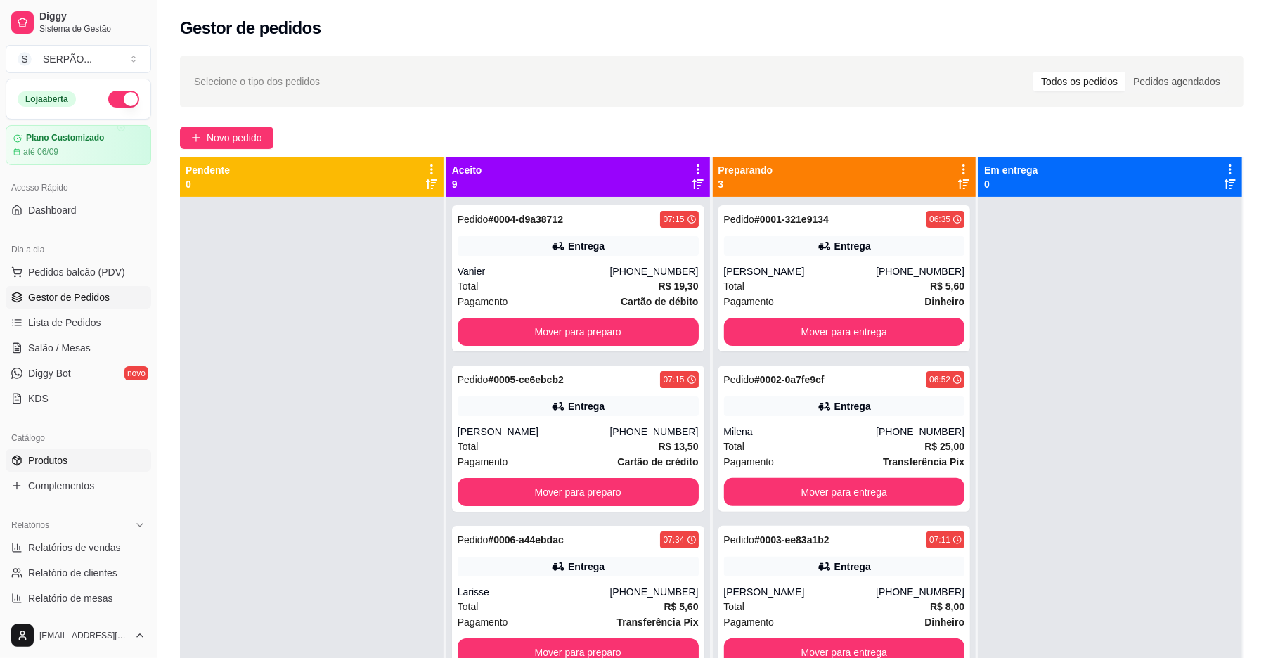
click at [60, 468] on link "Produtos" at bounding box center [79, 460] width 146 height 23
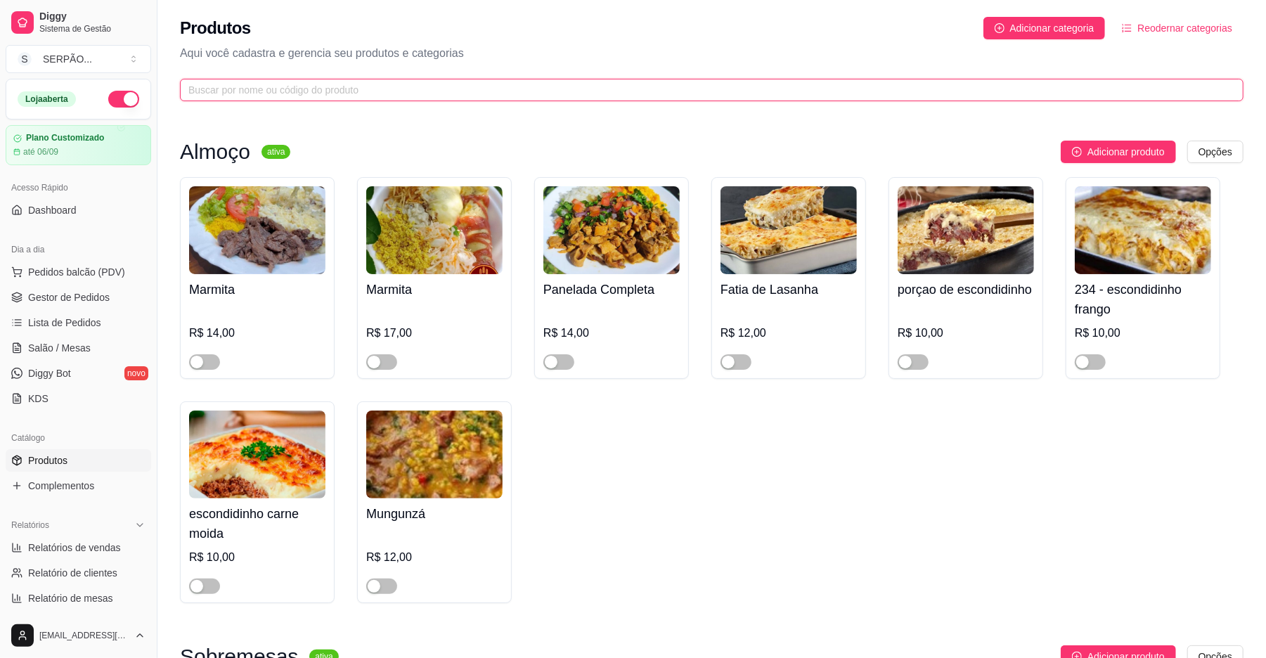
click at [242, 94] on input "text" at bounding box center [706, 89] width 1036 height 15
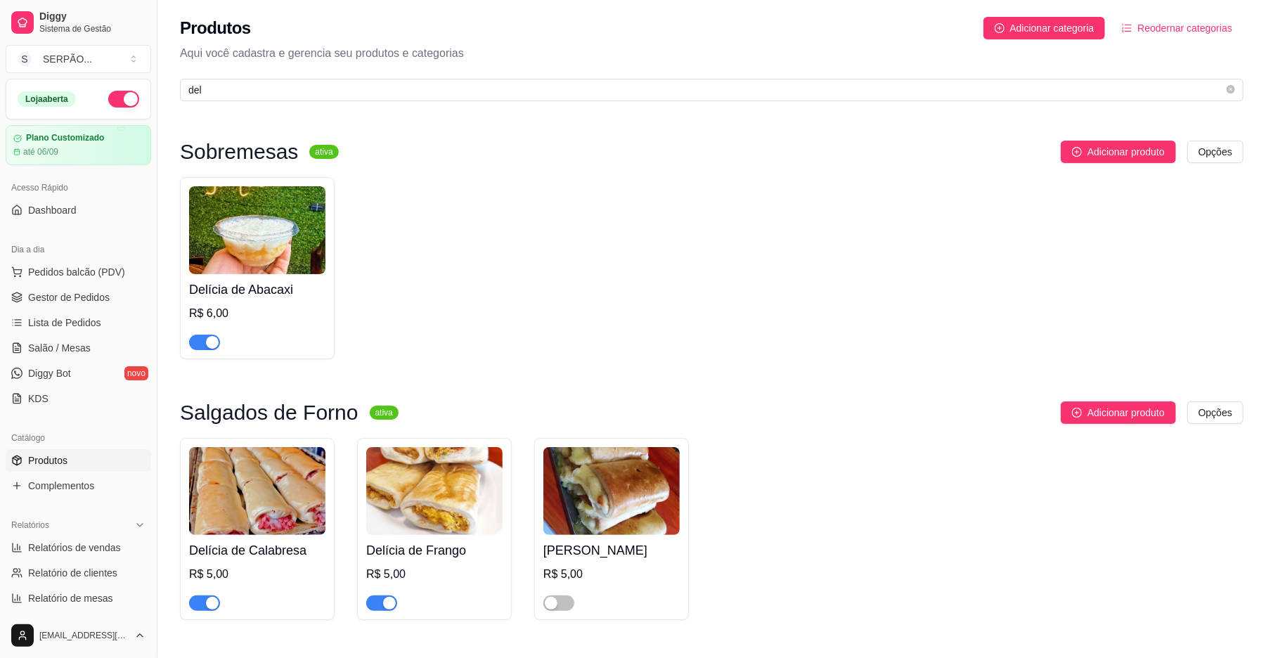
click at [389, 605] on div "button" at bounding box center [389, 603] width 13 height 13
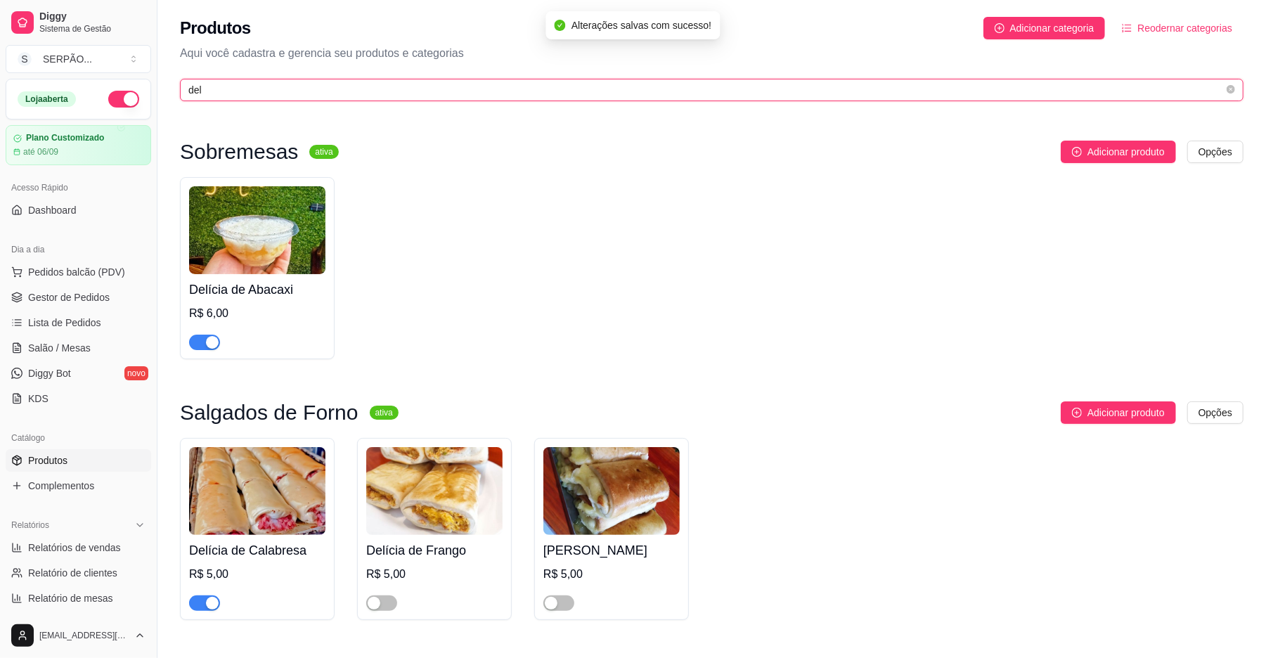
click at [231, 94] on input "del" at bounding box center [706, 89] width 1036 height 15
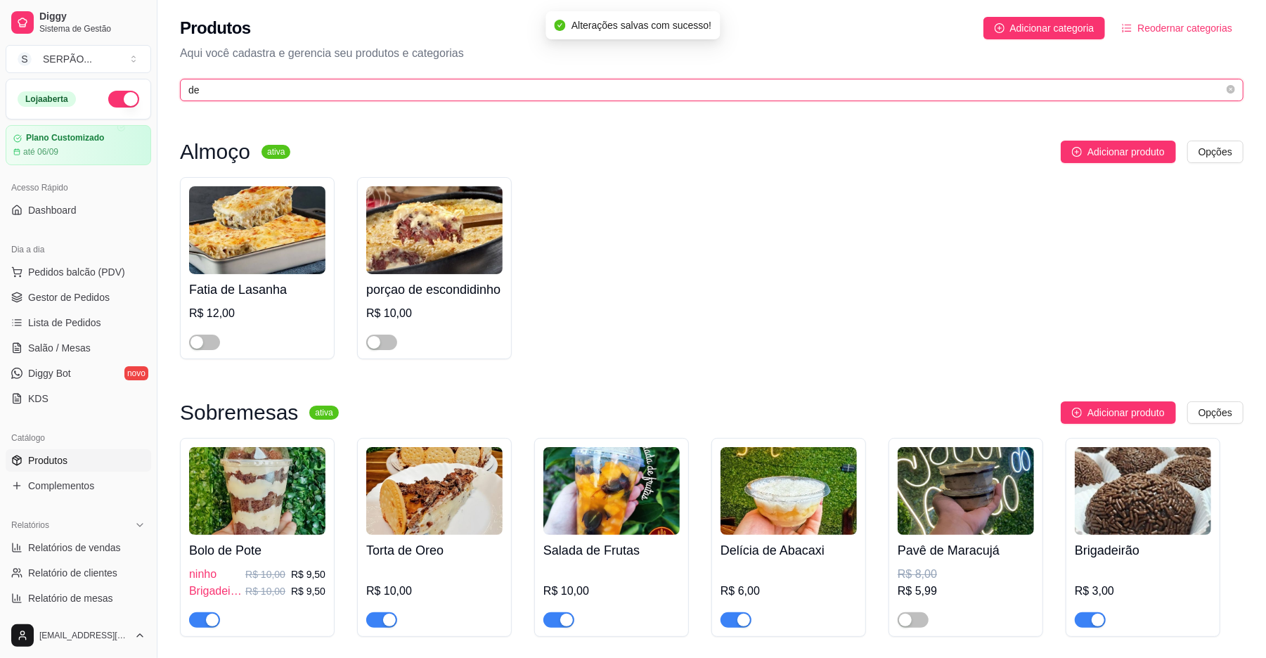
type input "d"
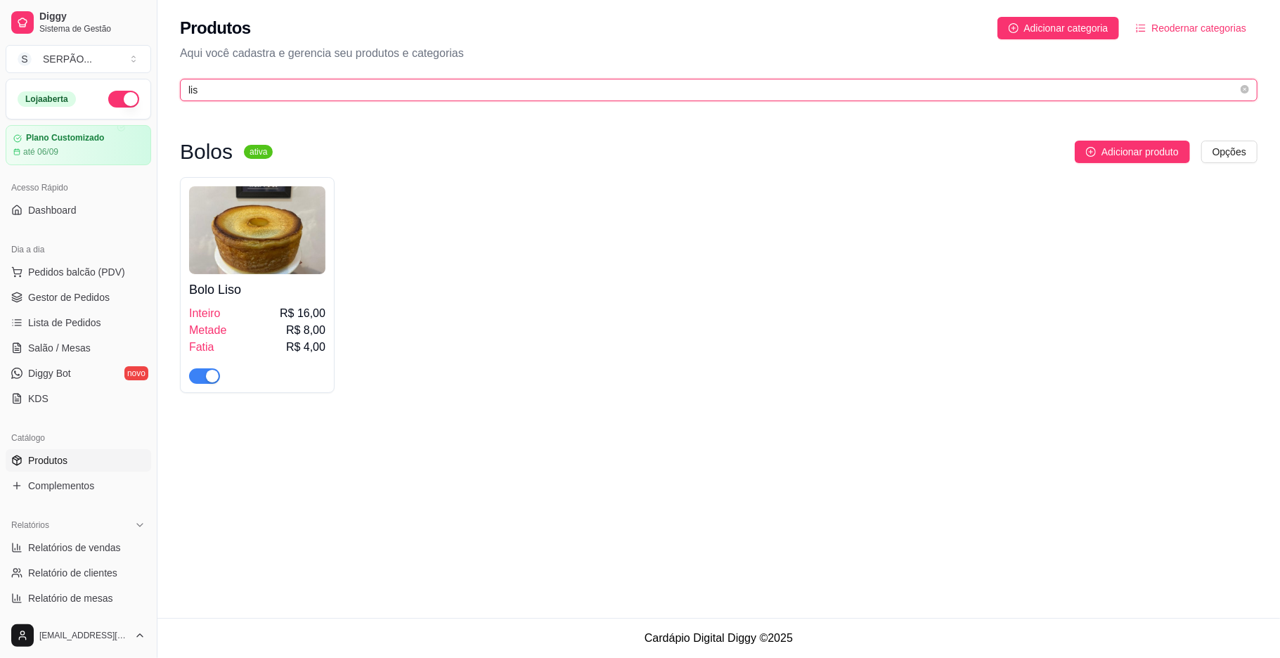
type input "lis"
click at [208, 378] on div "button" at bounding box center [212, 376] width 13 height 13
click at [53, 461] on span "Produtos" at bounding box center [47, 461] width 39 height 14
click at [76, 475] on link "Complementos" at bounding box center [79, 486] width 146 height 23
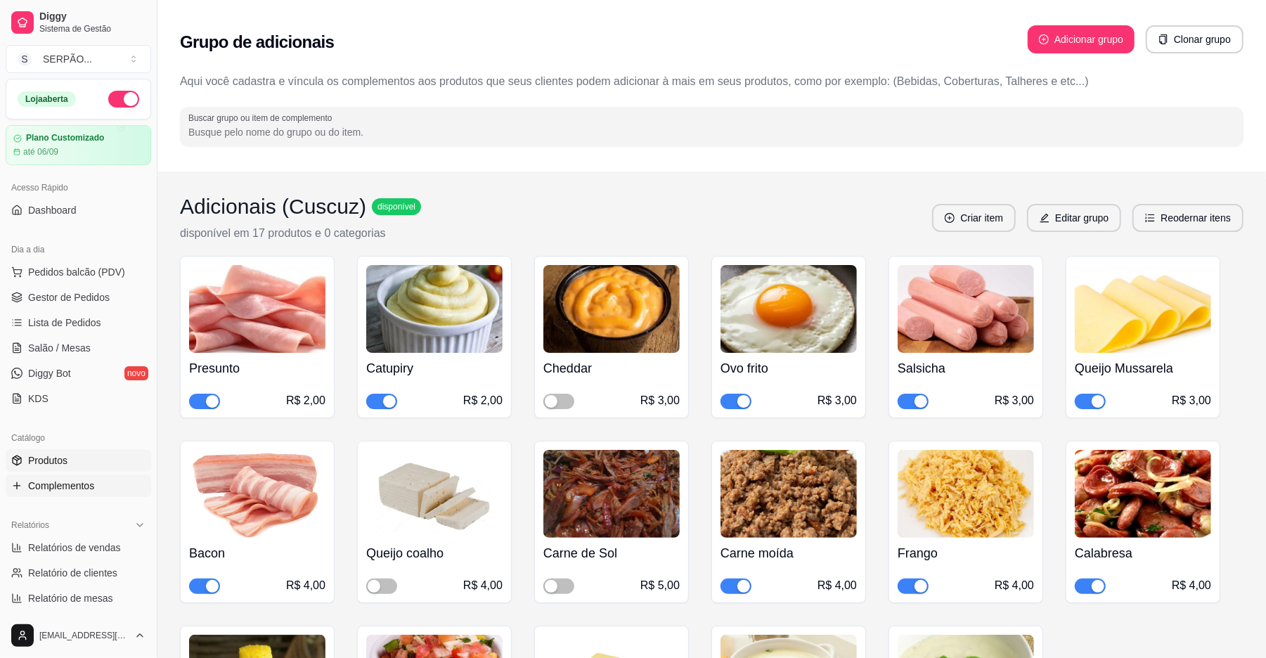
click at [62, 463] on span "Produtos" at bounding box center [47, 461] width 39 height 14
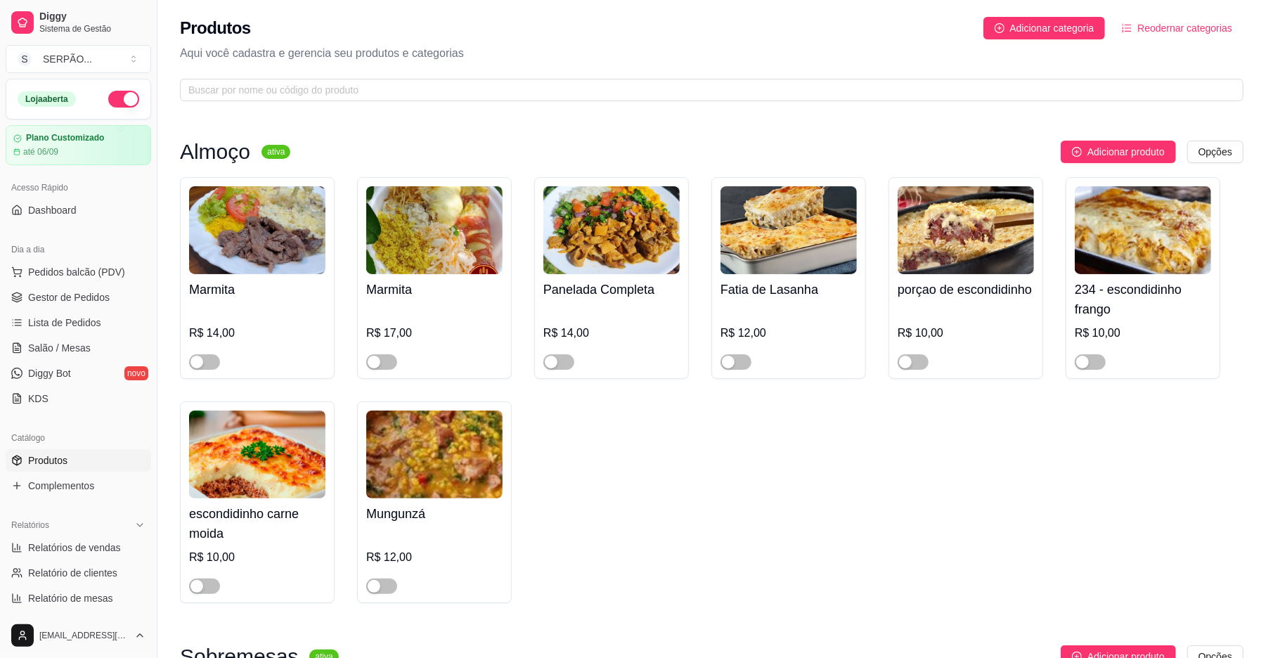
scroll to position [187, 0]
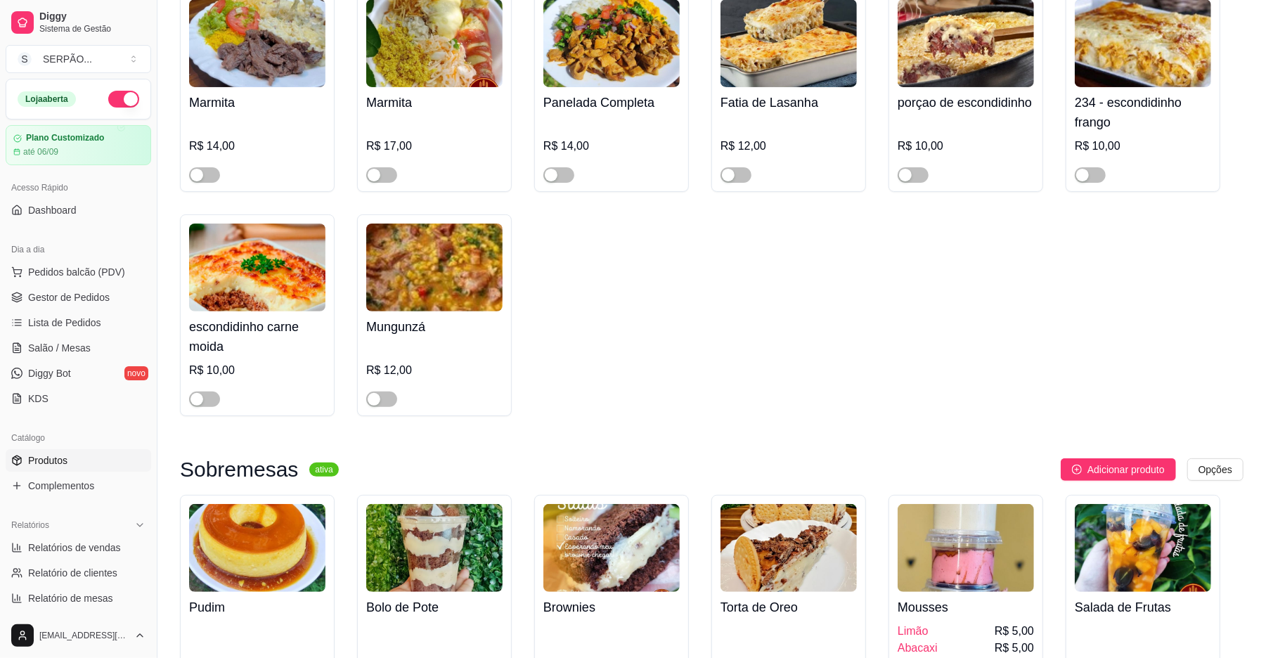
click at [75, 457] on link "Produtos" at bounding box center [79, 460] width 146 height 23
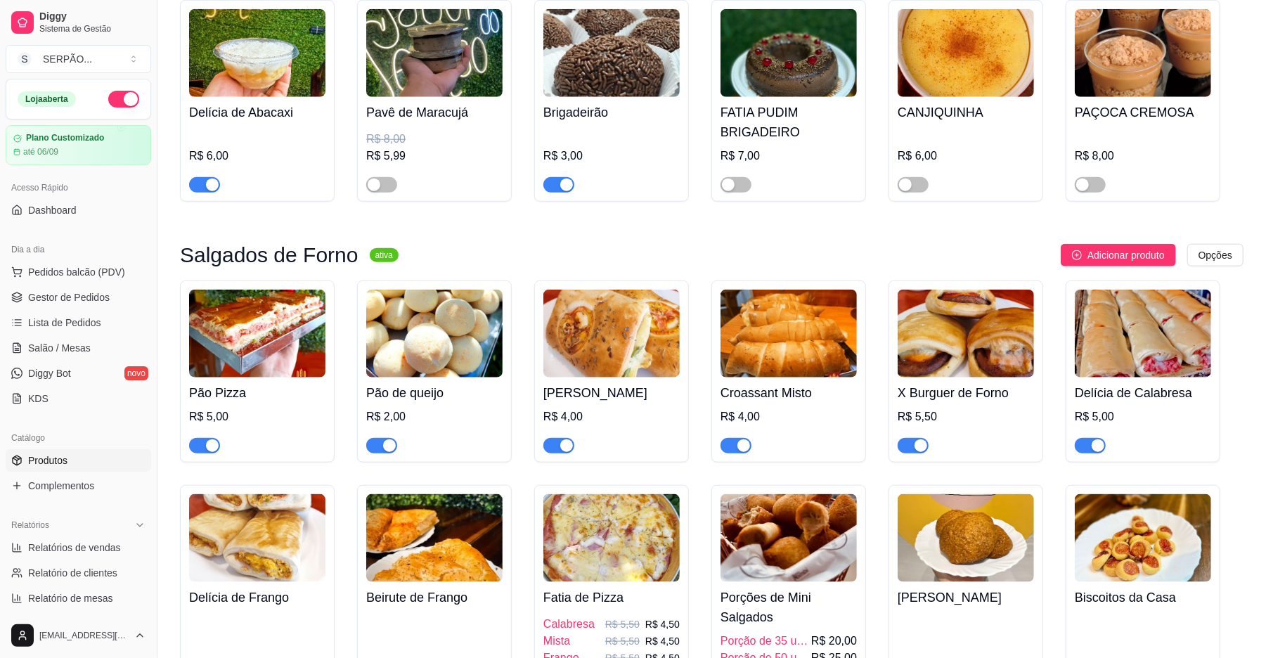
scroll to position [1125, 0]
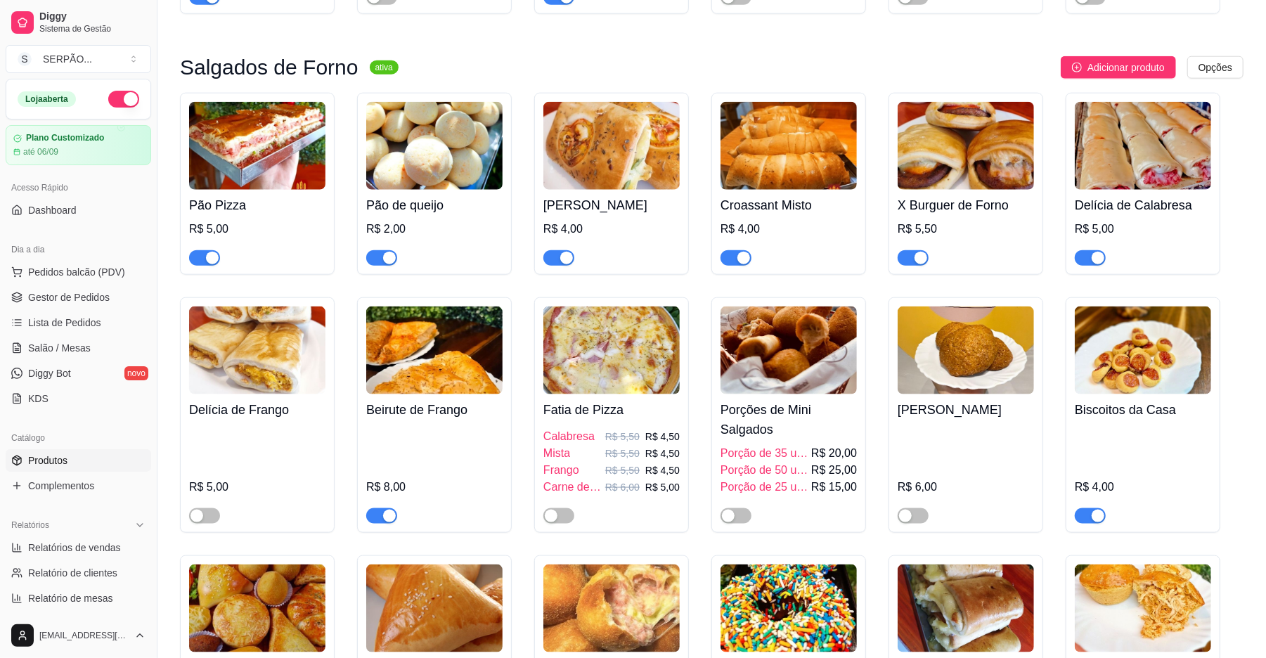
click at [730, 259] on span "button" at bounding box center [736, 257] width 31 height 15
click at [901, 257] on span "button" at bounding box center [913, 257] width 31 height 15
click at [387, 262] on div "button" at bounding box center [389, 258] width 13 height 13
click at [551, 256] on span "button" at bounding box center [559, 257] width 31 height 15
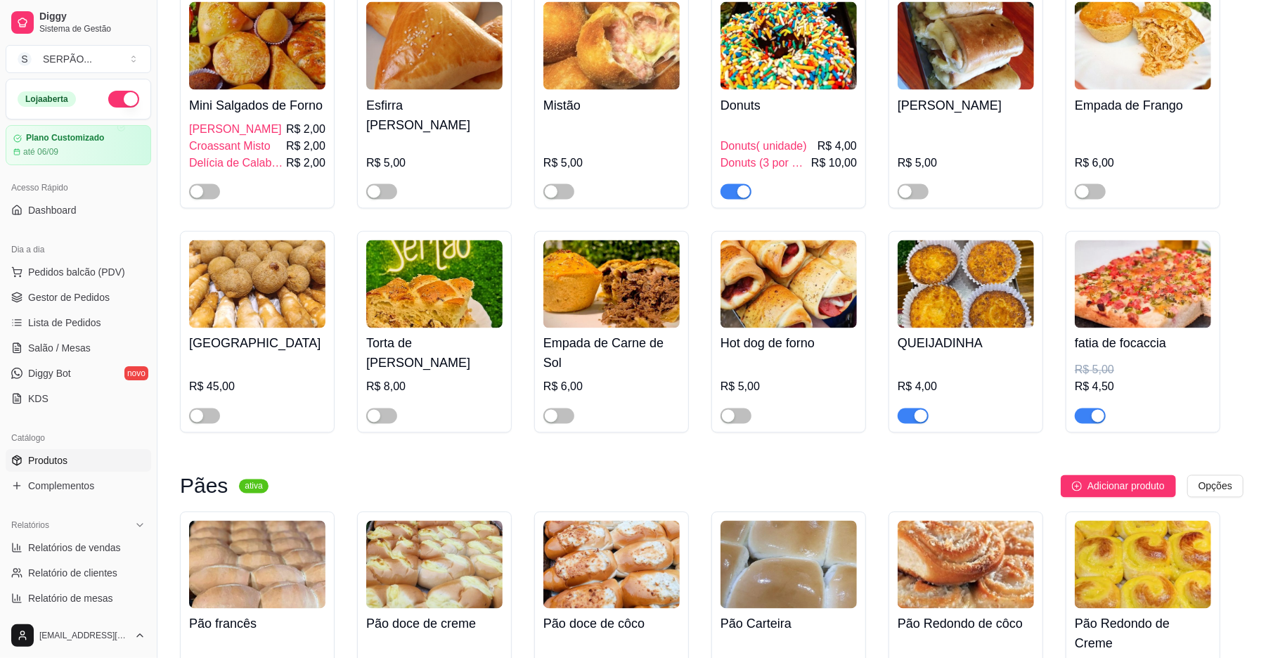
click at [906, 424] on span "button" at bounding box center [913, 416] width 31 height 15
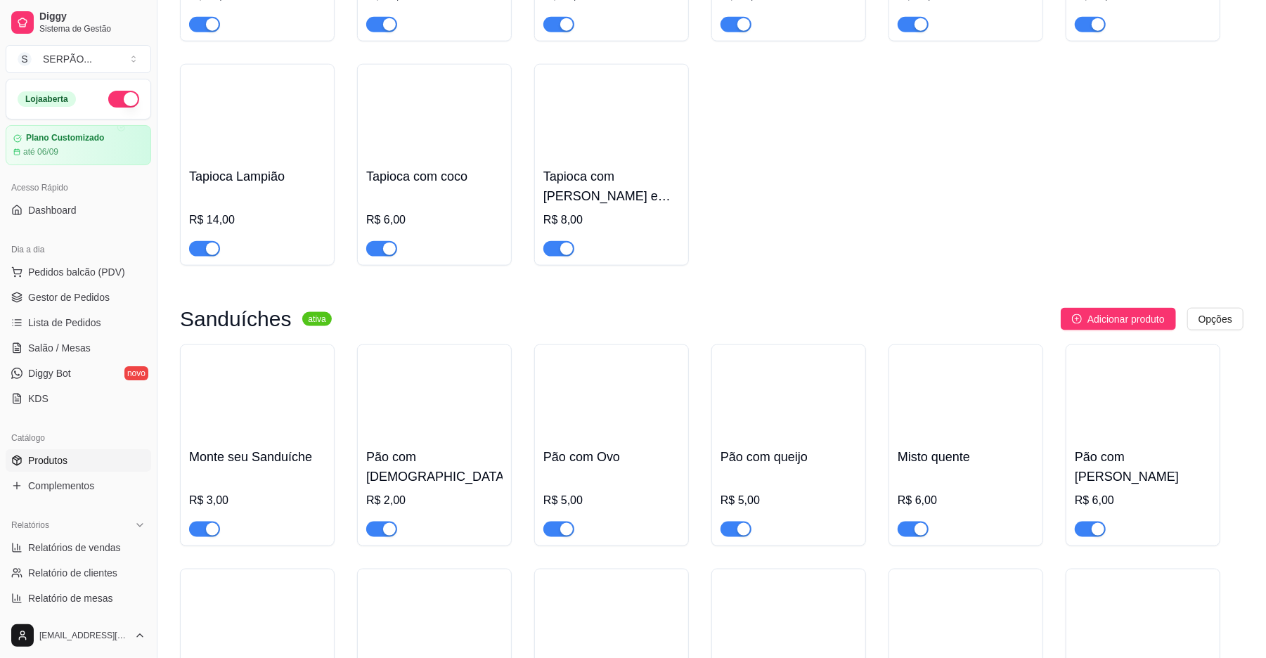
scroll to position [4687, 0]
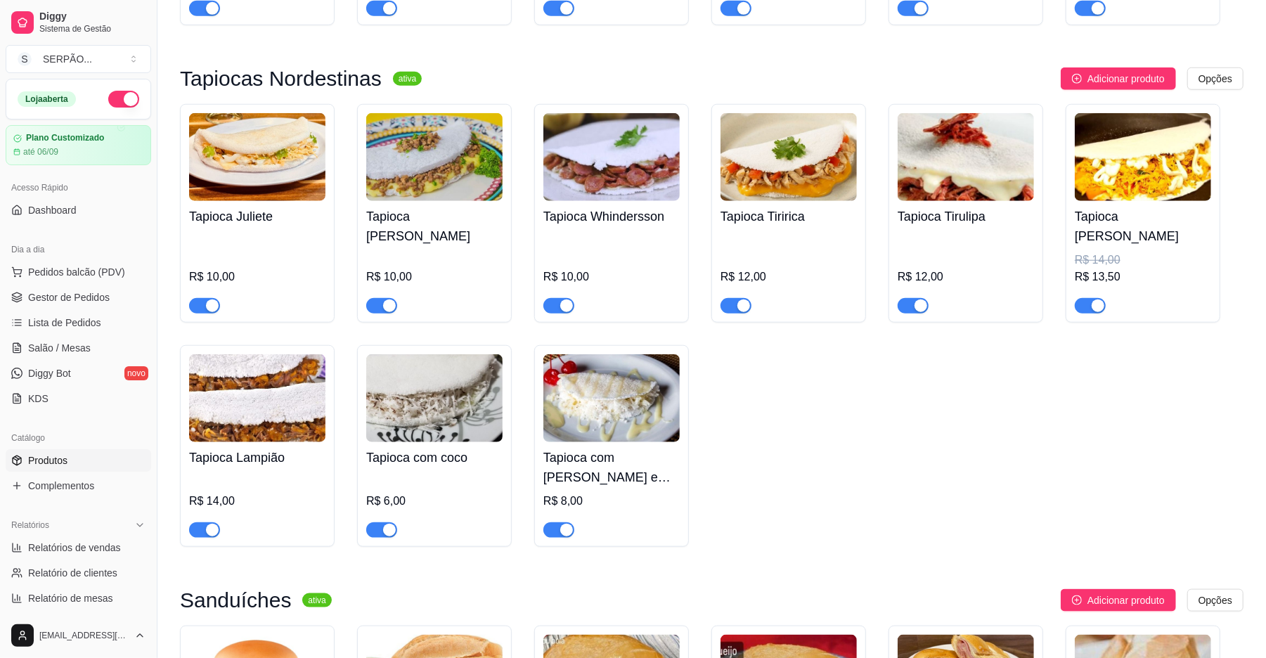
click at [906, 298] on span "button" at bounding box center [913, 305] width 31 height 15
click at [192, 522] on span "button" at bounding box center [204, 529] width 31 height 15
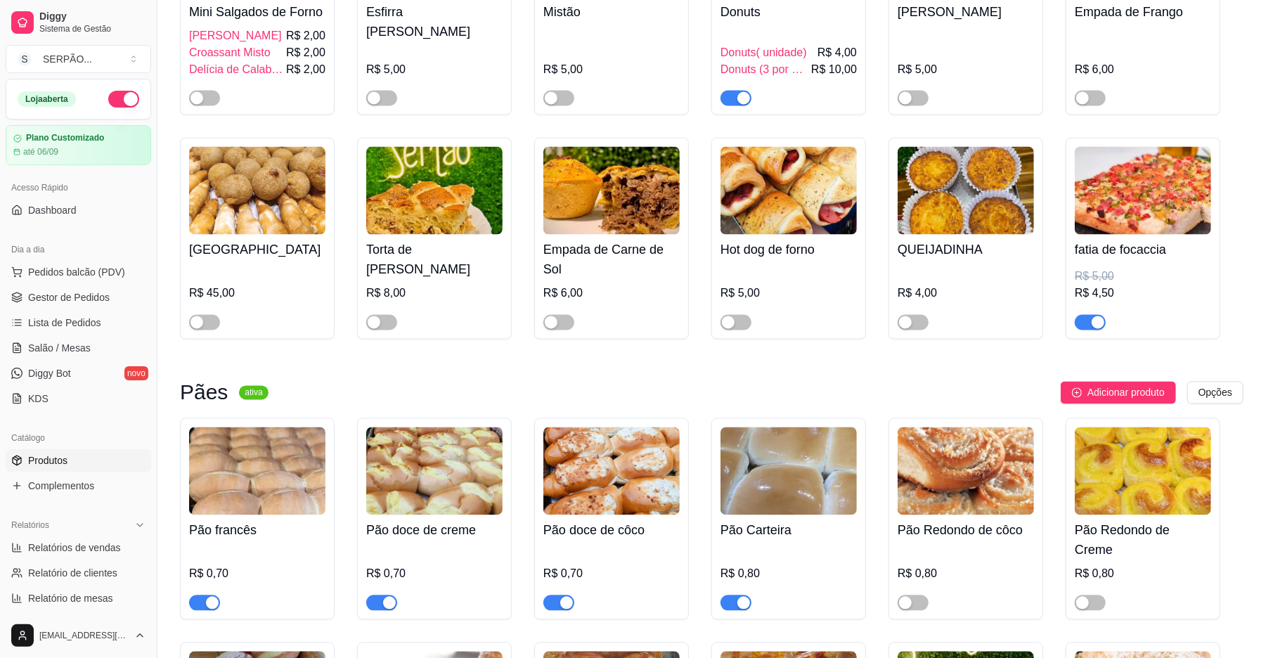
scroll to position [1031, 0]
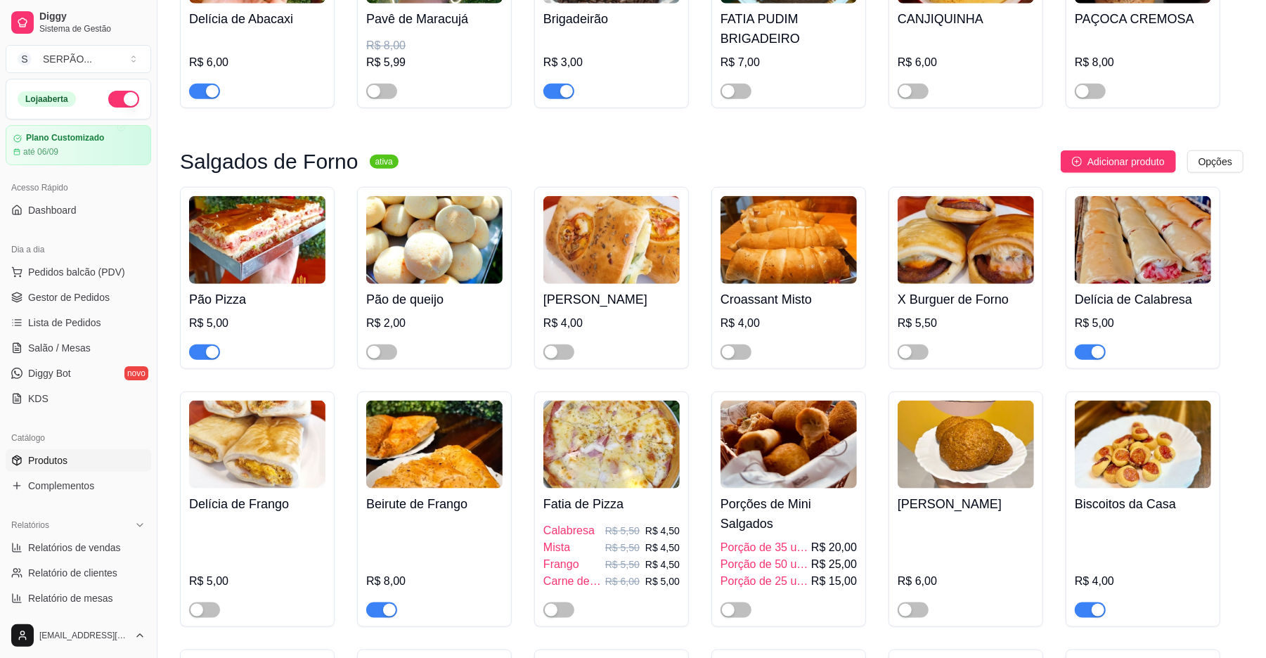
click at [386, 612] on div "button" at bounding box center [389, 610] width 13 height 13
click at [209, 352] on div "button" at bounding box center [212, 352] width 13 height 13
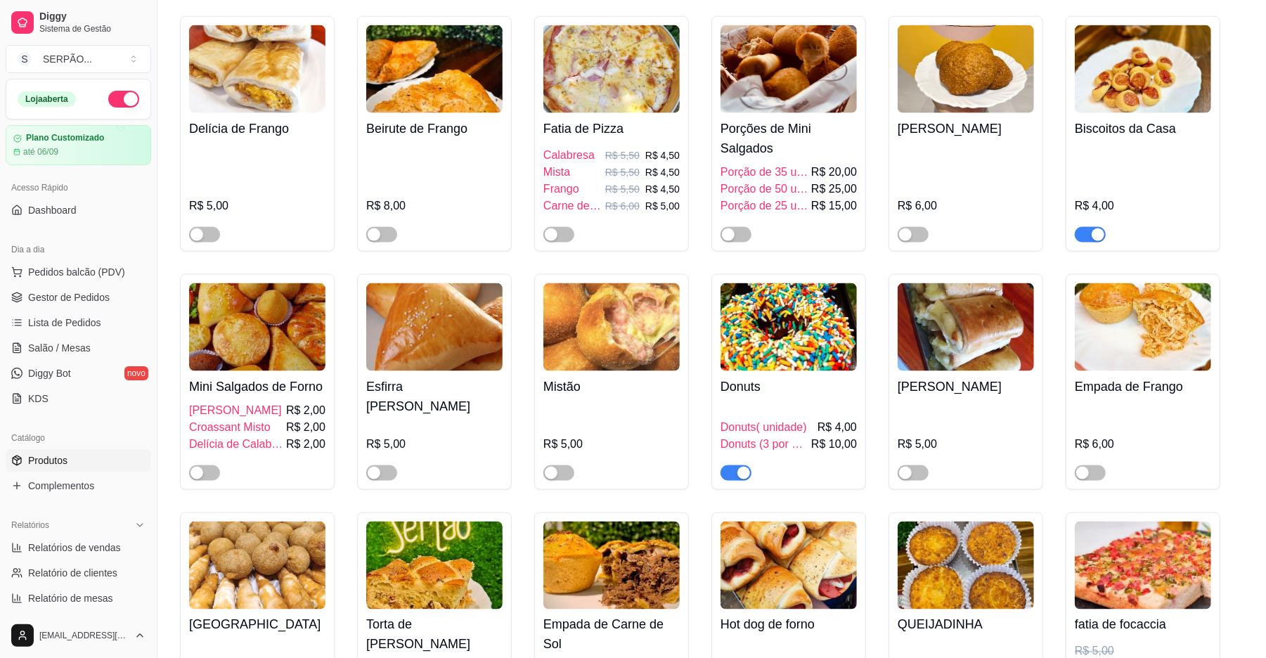
scroll to position [1593, 0]
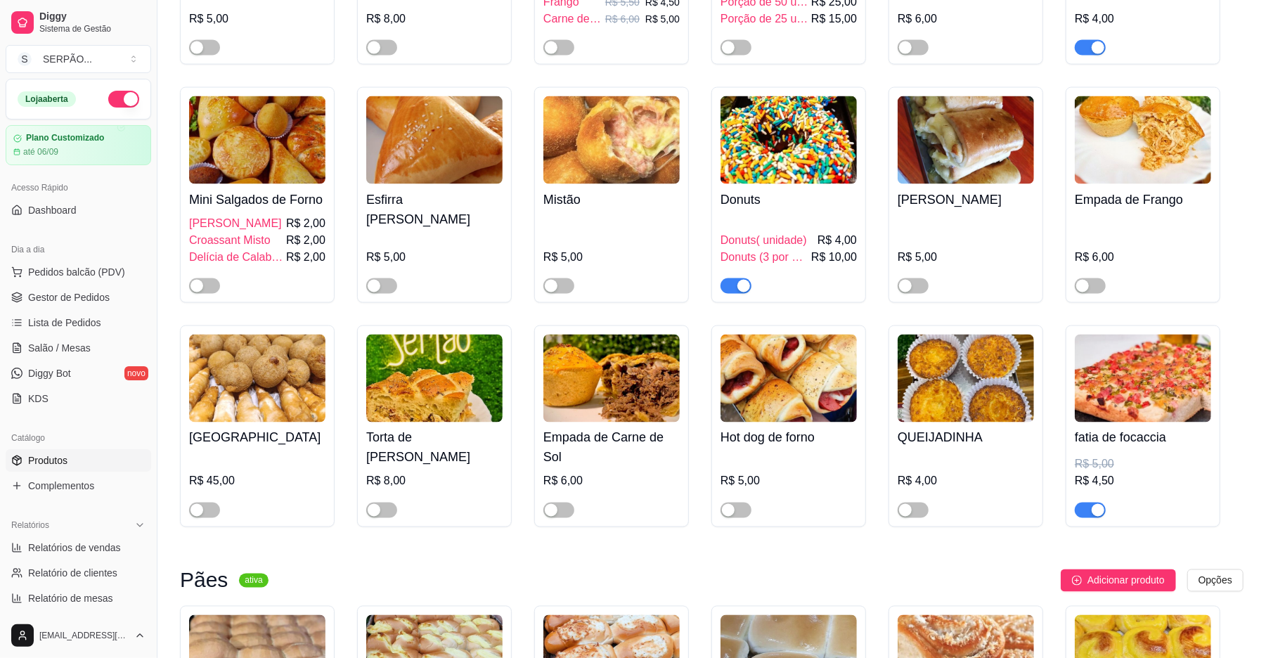
click at [728, 294] on span "button" at bounding box center [736, 285] width 31 height 15
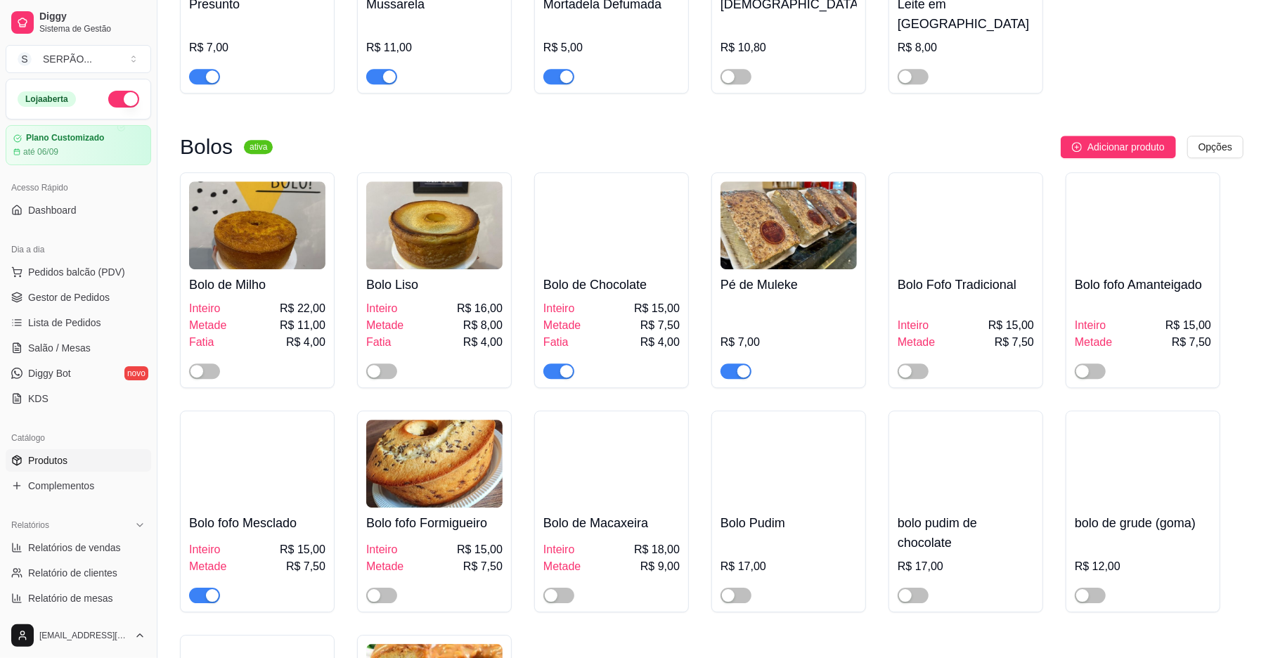
scroll to position [2906, 0]
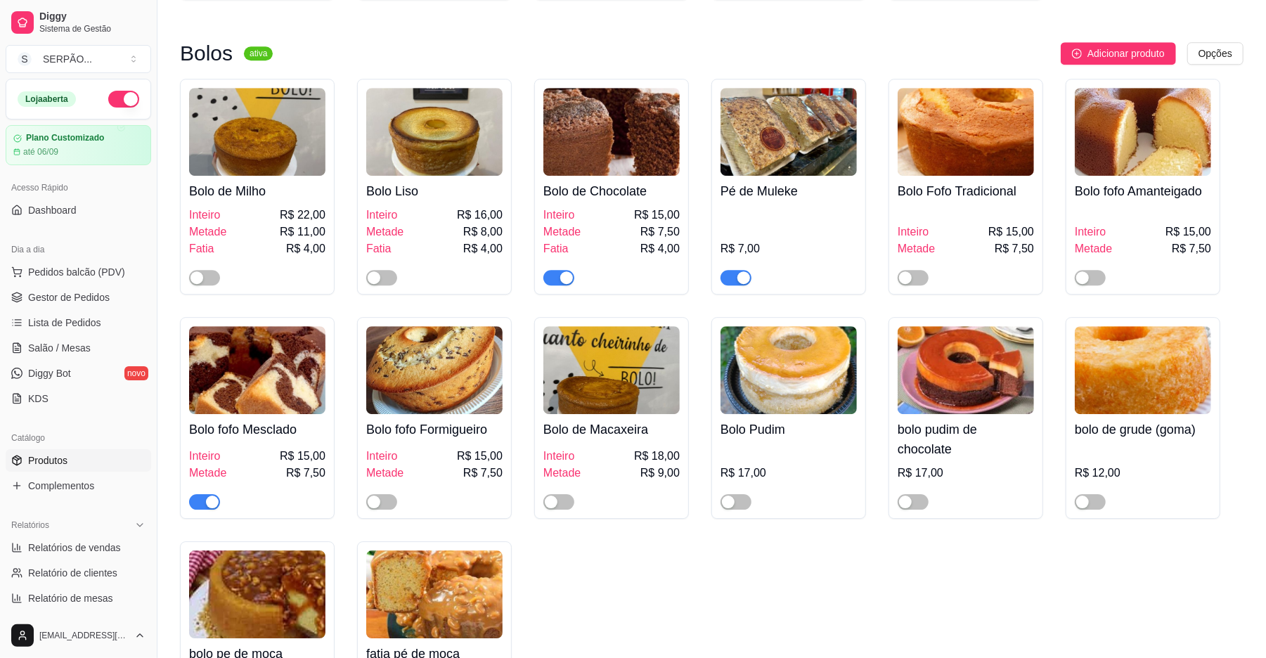
click at [197, 504] on span "button" at bounding box center [204, 501] width 31 height 15
click at [87, 294] on span "Gestor de Pedidos" at bounding box center [69, 297] width 82 height 14
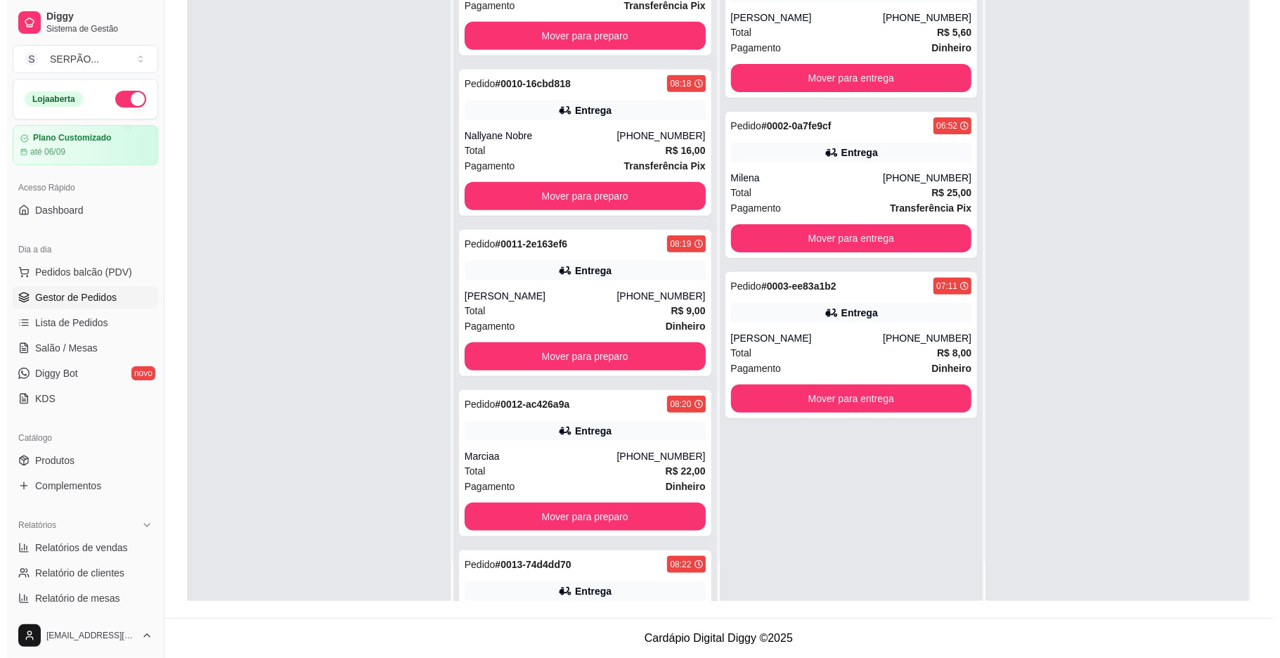
scroll to position [937, 0]
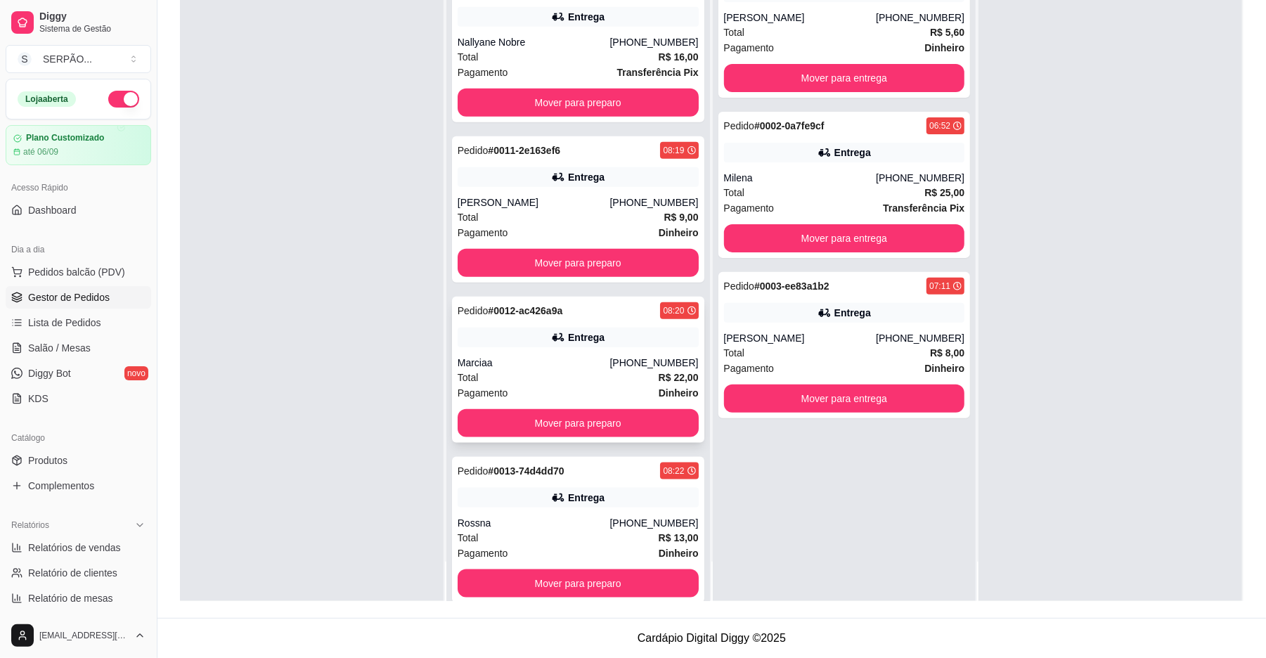
click at [568, 383] on div "Total R$ 22,00" at bounding box center [578, 377] width 241 height 15
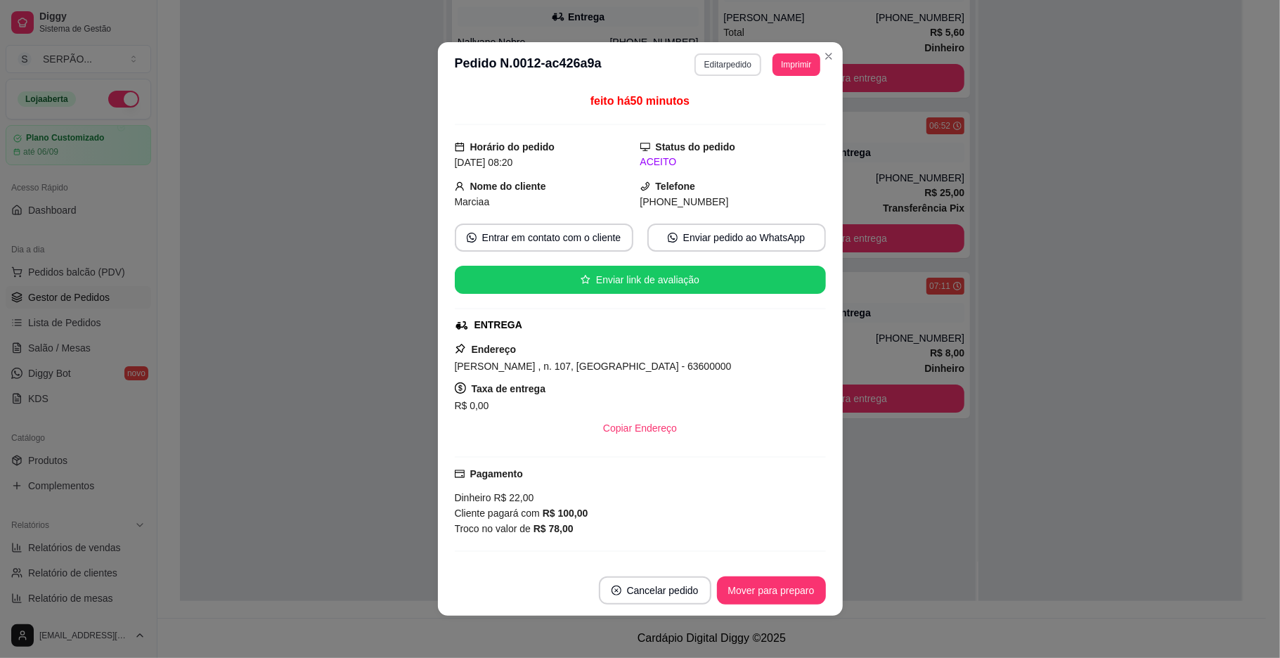
click at [726, 69] on button "Editar pedido" at bounding box center [728, 64] width 67 height 23
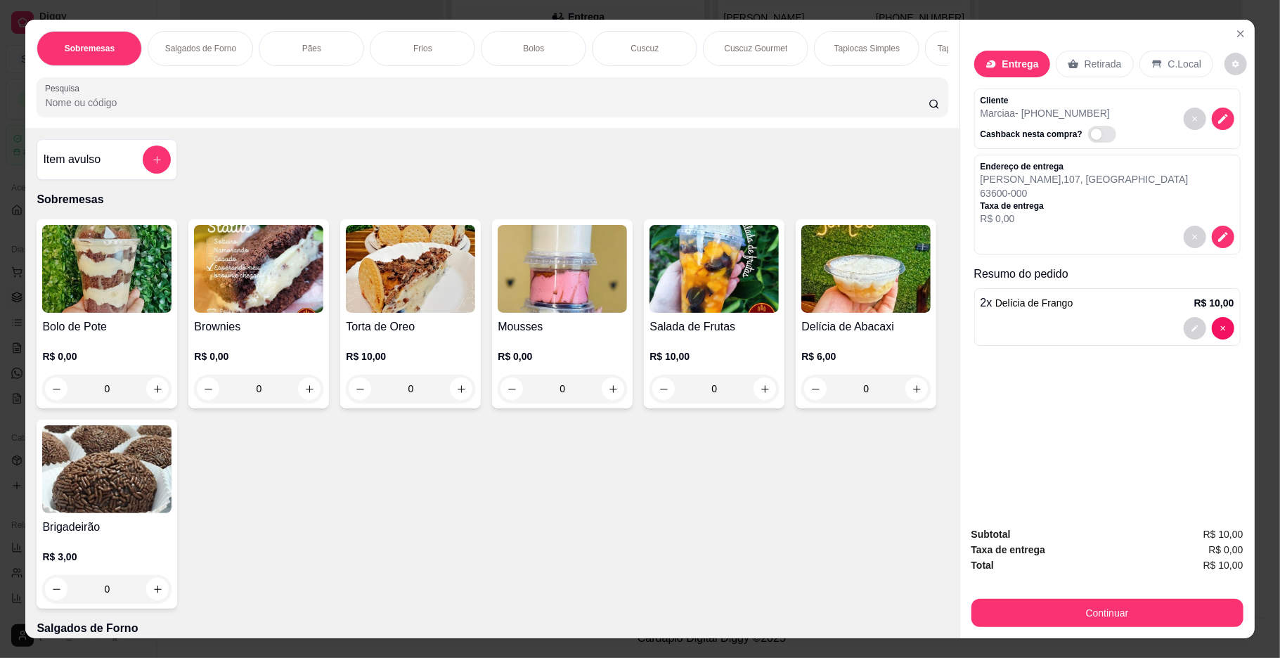
click at [625, 110] on input "Pesquisa" at bounding box center [486, 103] width 883 height 14
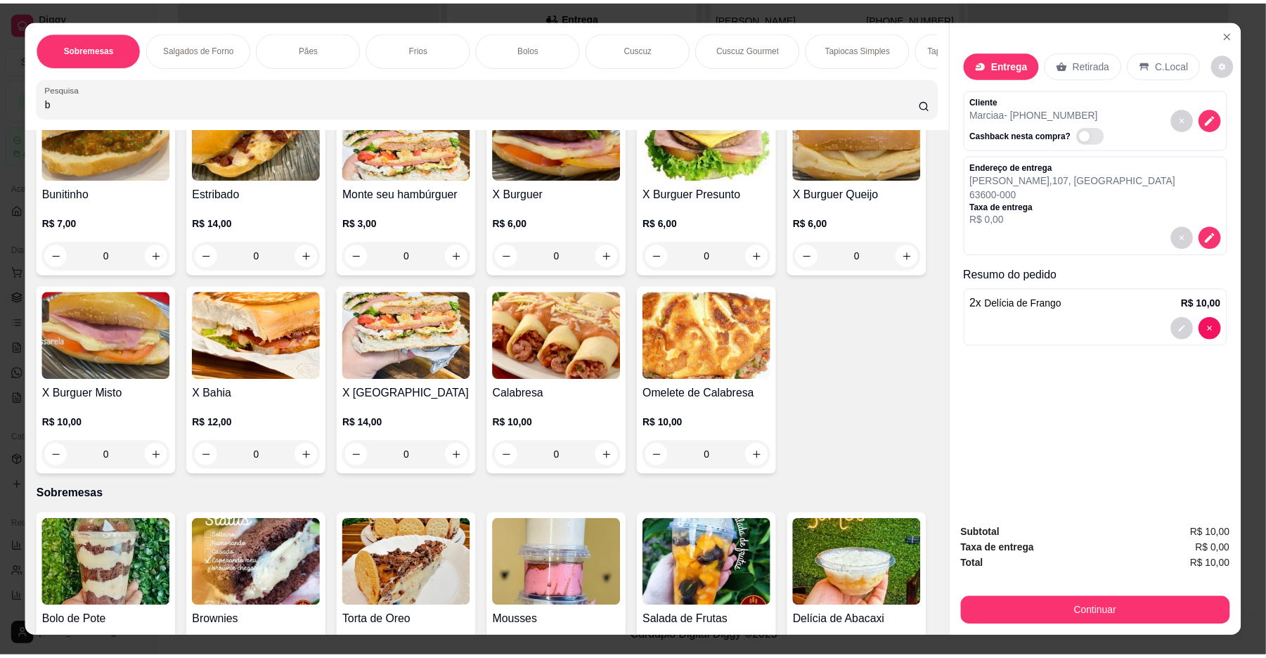
scroll to position [656, 0]
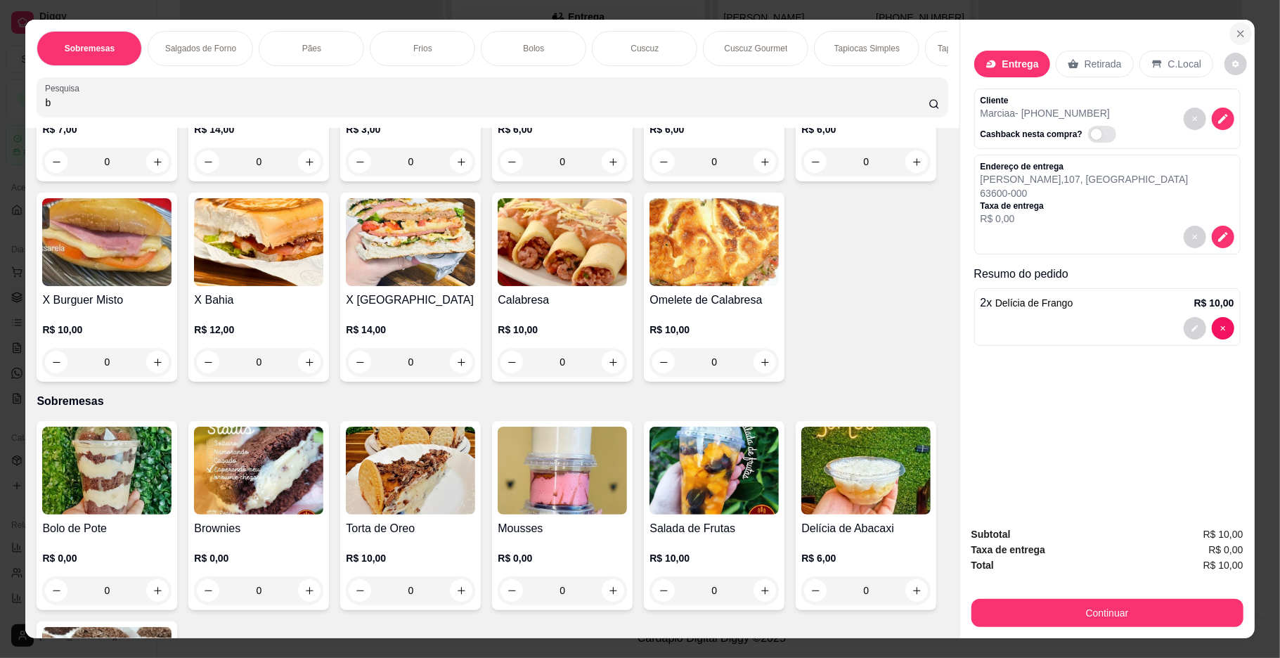
type input "b"
click at [1235, 30] on icon "Close" at bounding box center [1240, 33] width 11 height 11
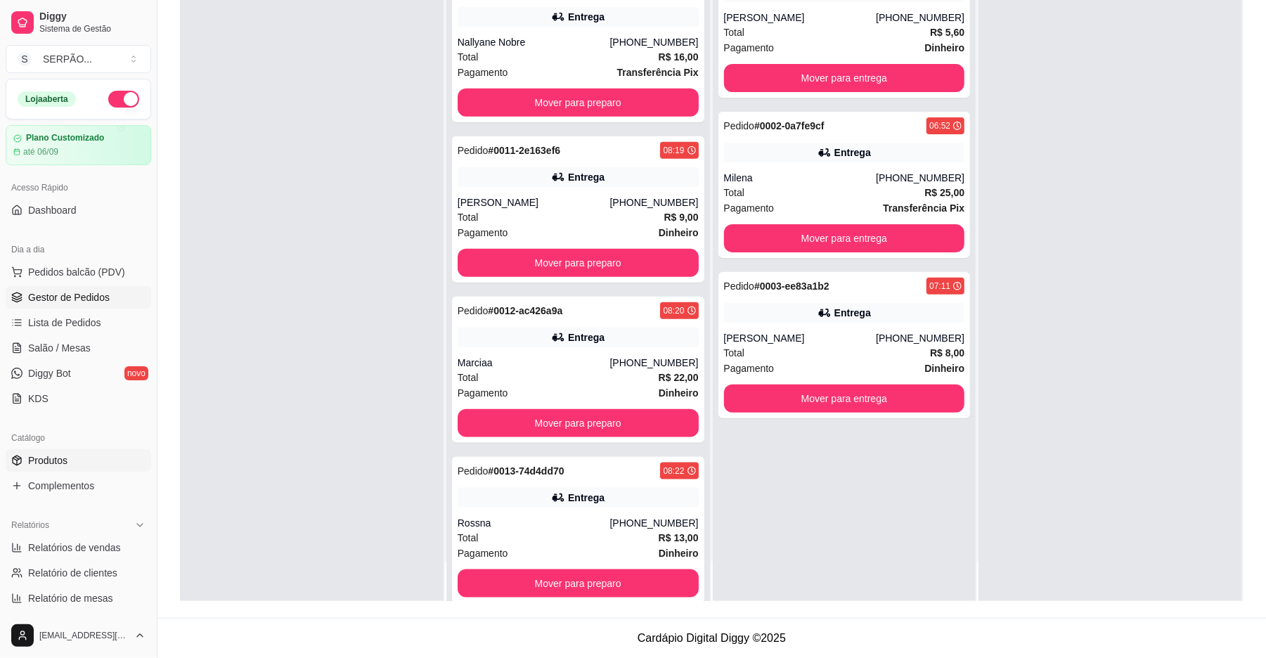
click at [68, 456] on span "Produtos" at bounding box center [47, 461] width 39 height 14
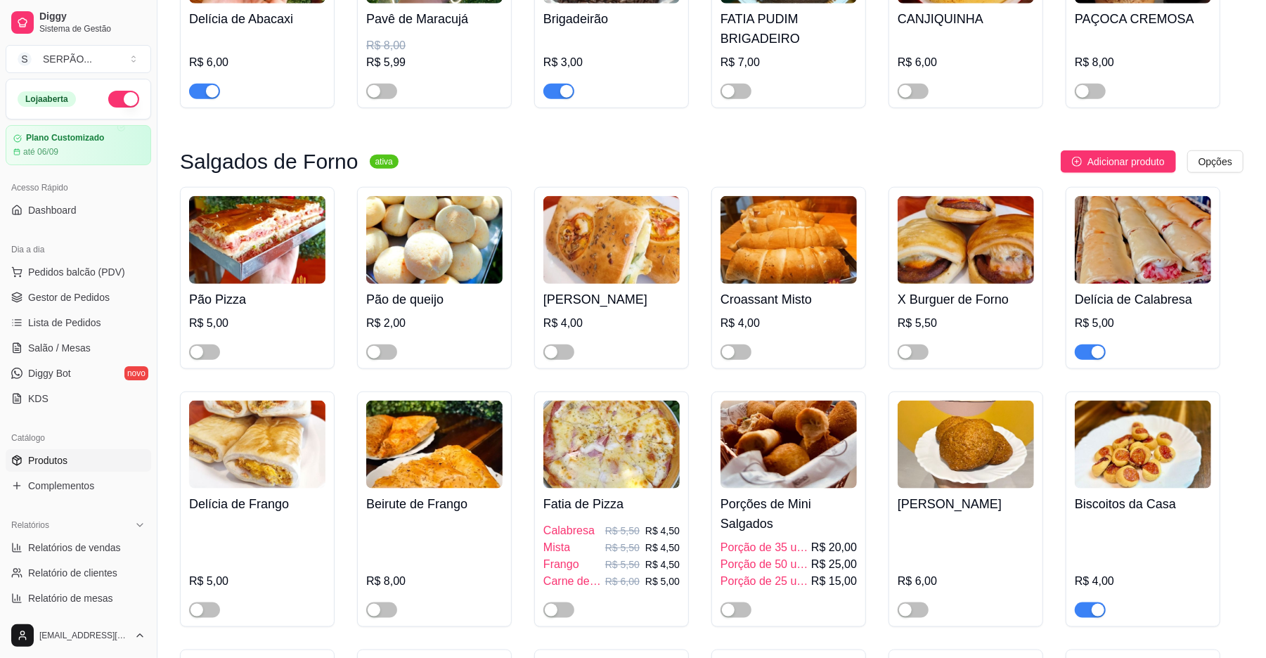
scroll to position [1219, 0]
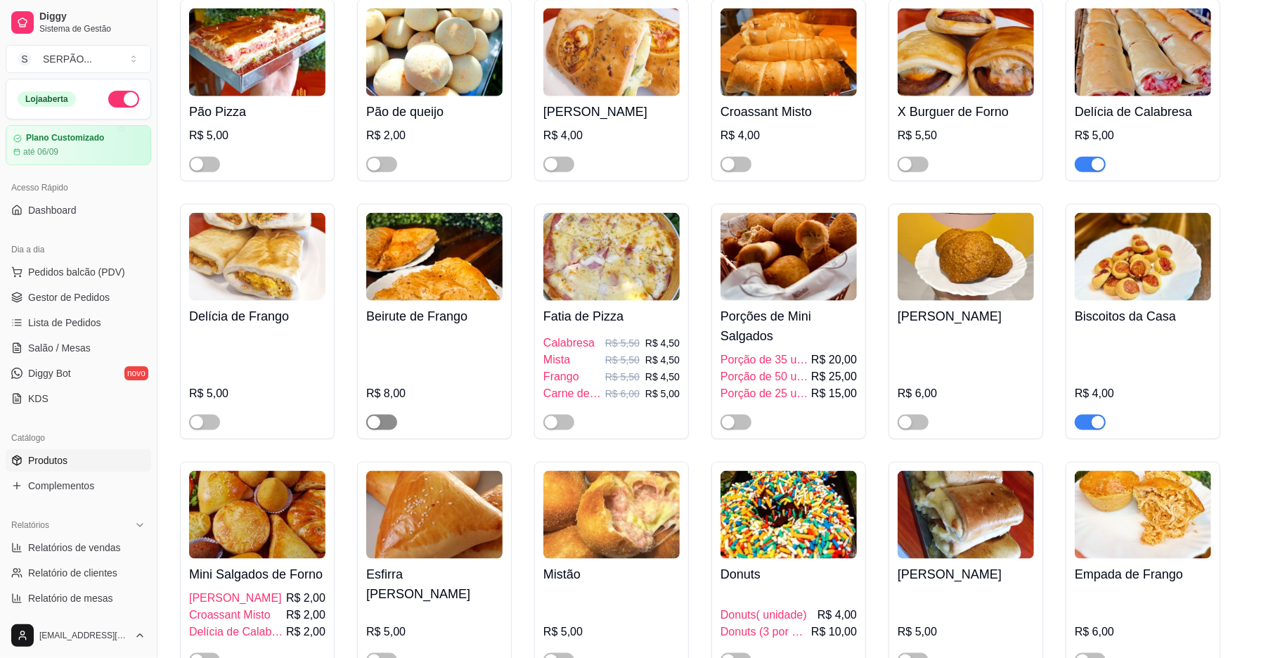
click at [390, 425] on span "button" at bounding box center [381, 422] width 31 height 15
click at [212, 165] on span "button" at bounding box center [204, 164] width 31 height 15
click at [87, 295] on span "Gestor de Pedidos" at bounding box center [69, 297] width 82 height 14
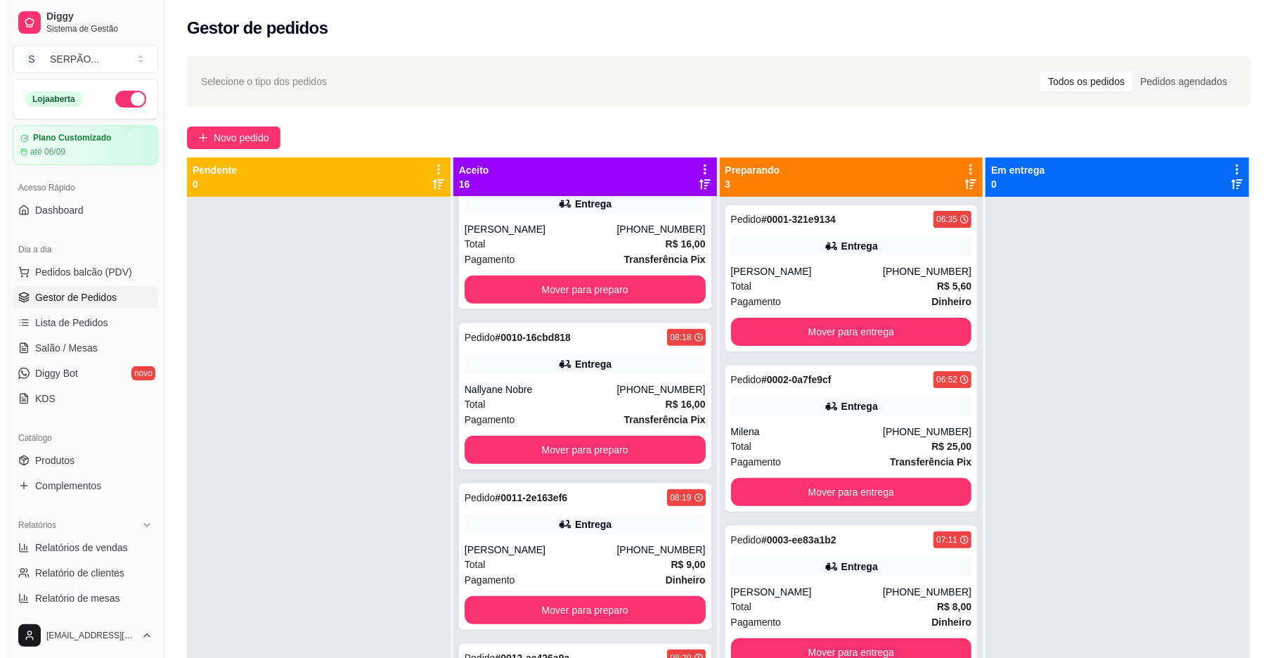
scroll to position [1219, 0]
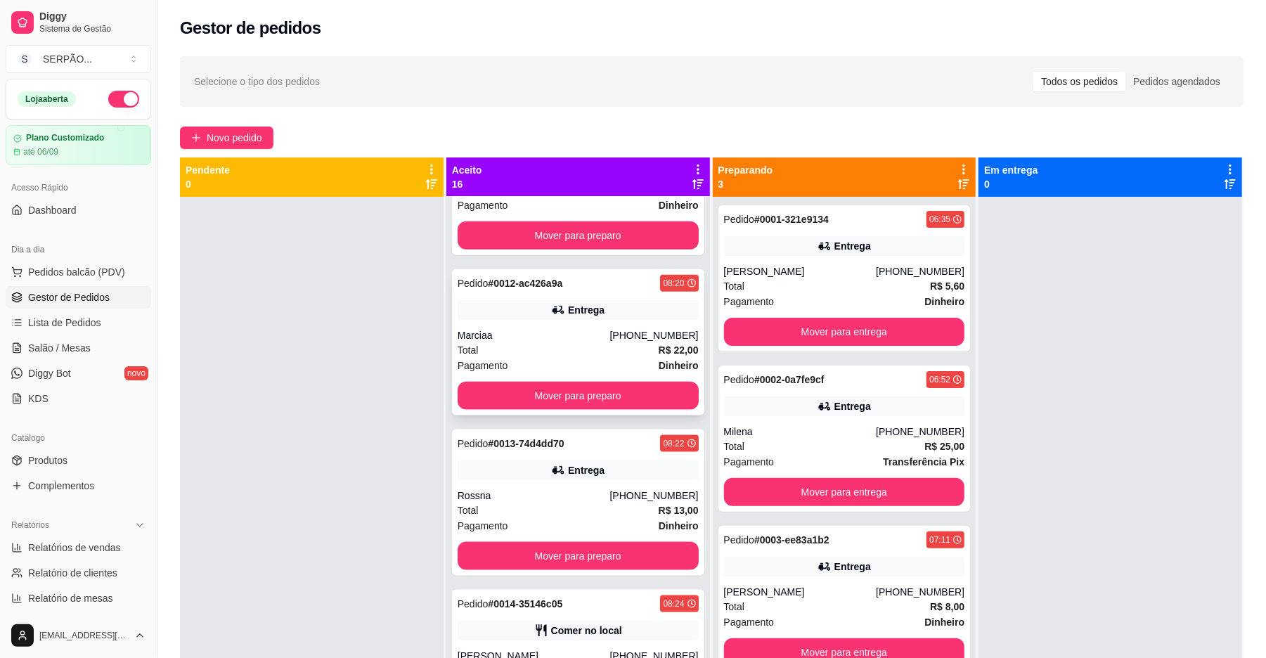
click at [544, 358] on div "Pagamento Dinheiro" at bounding box center [578, 365] width 241 height 15
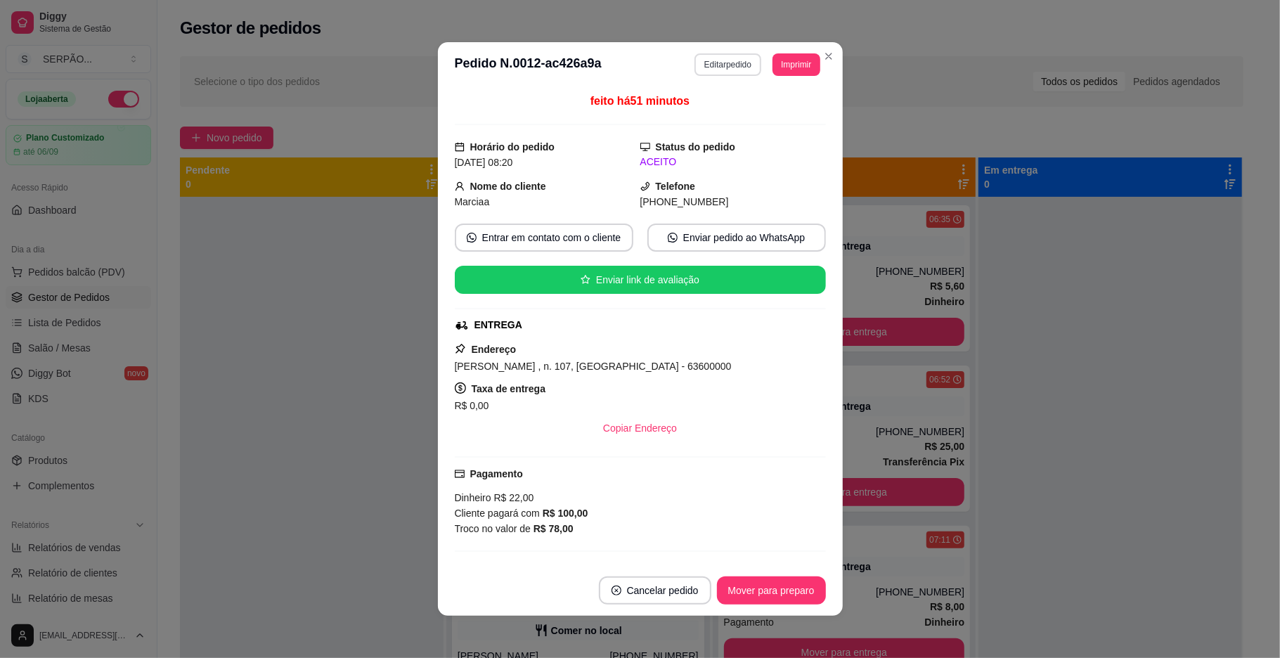
click at [733, 65] on button "Editar pedido" at bounding box center [728, 64] width 67 height 23
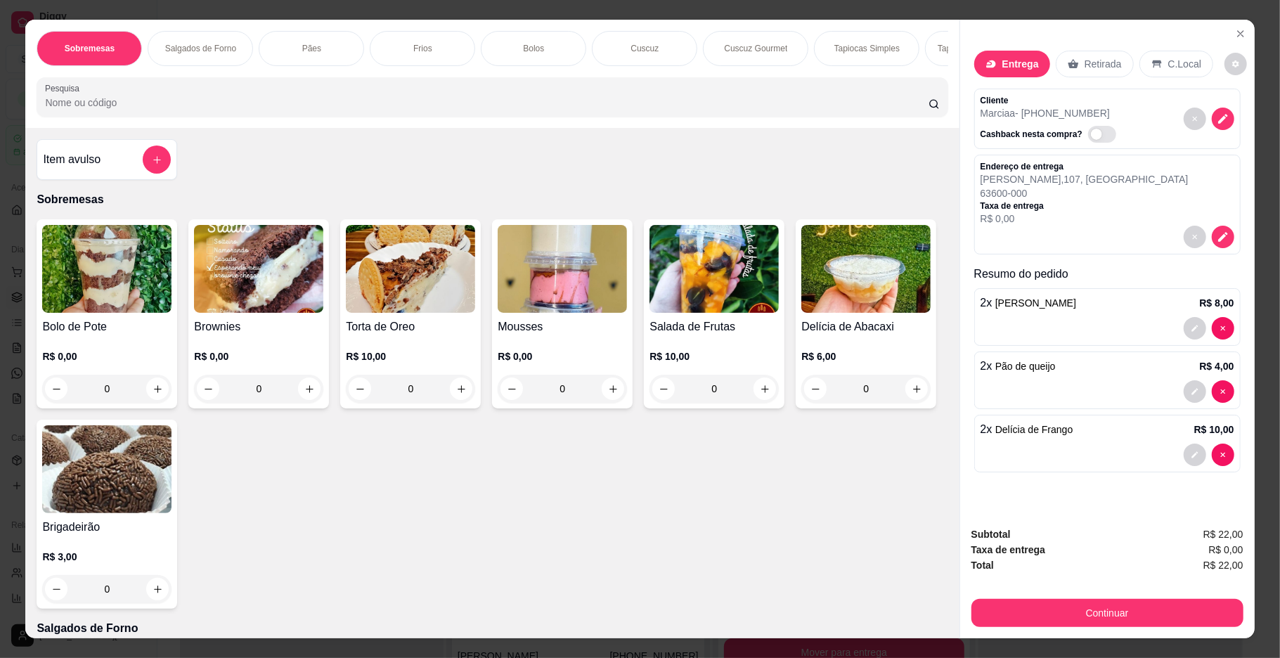
click at [625, 110] on input "Pesquisa" at bounding box center [486, 103] width 883 height 14
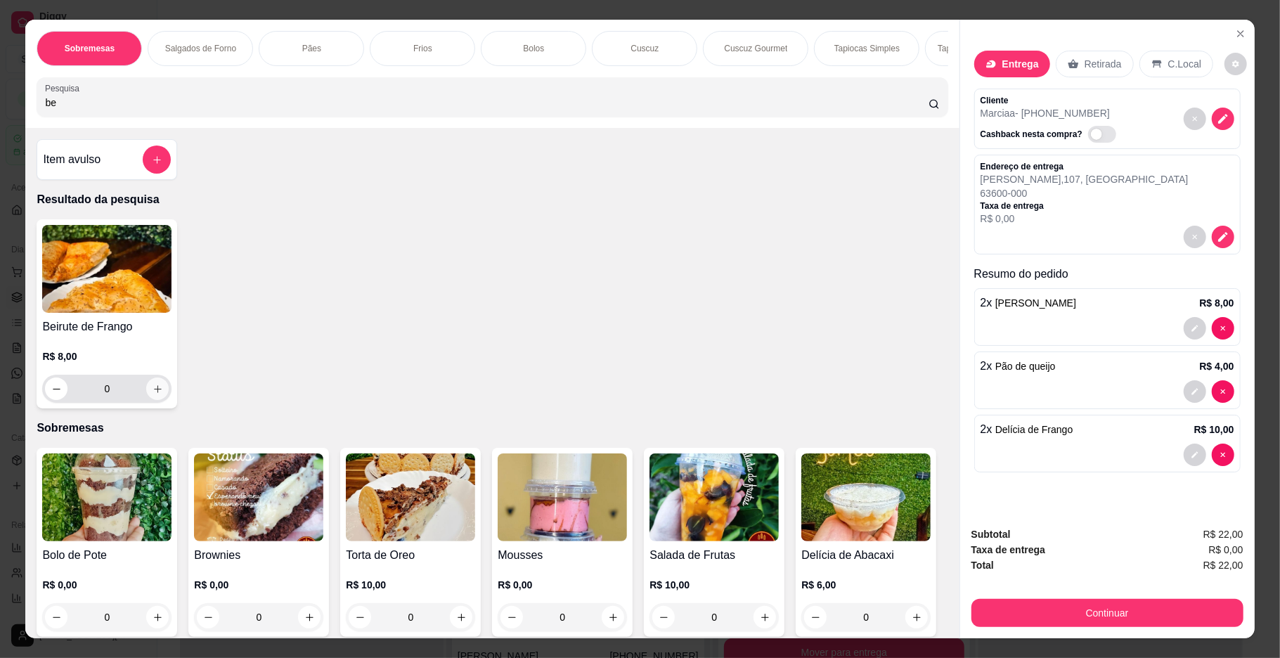
type input "be"
click at [153, 394] on icon "increase-product-quantity" at bounding box center [158, 389] width 11 height 11
type input "1"
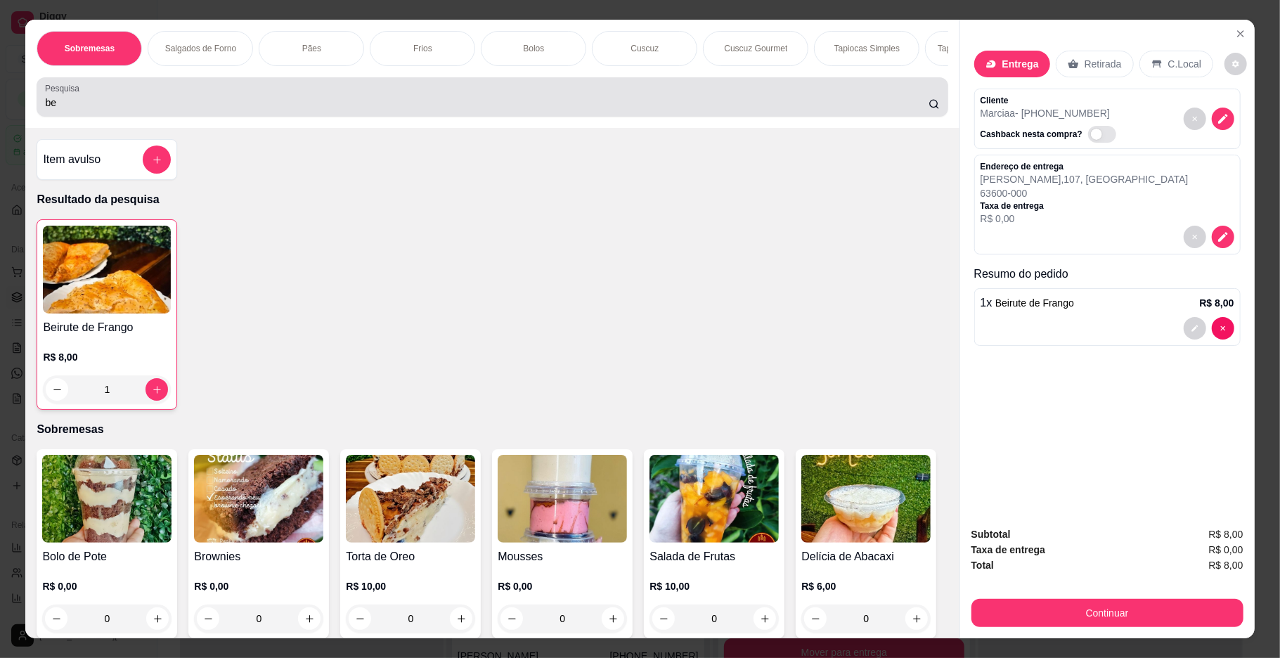
click at [383, 111] on div "be" at bounding box center [492, 97] width 894 height 28
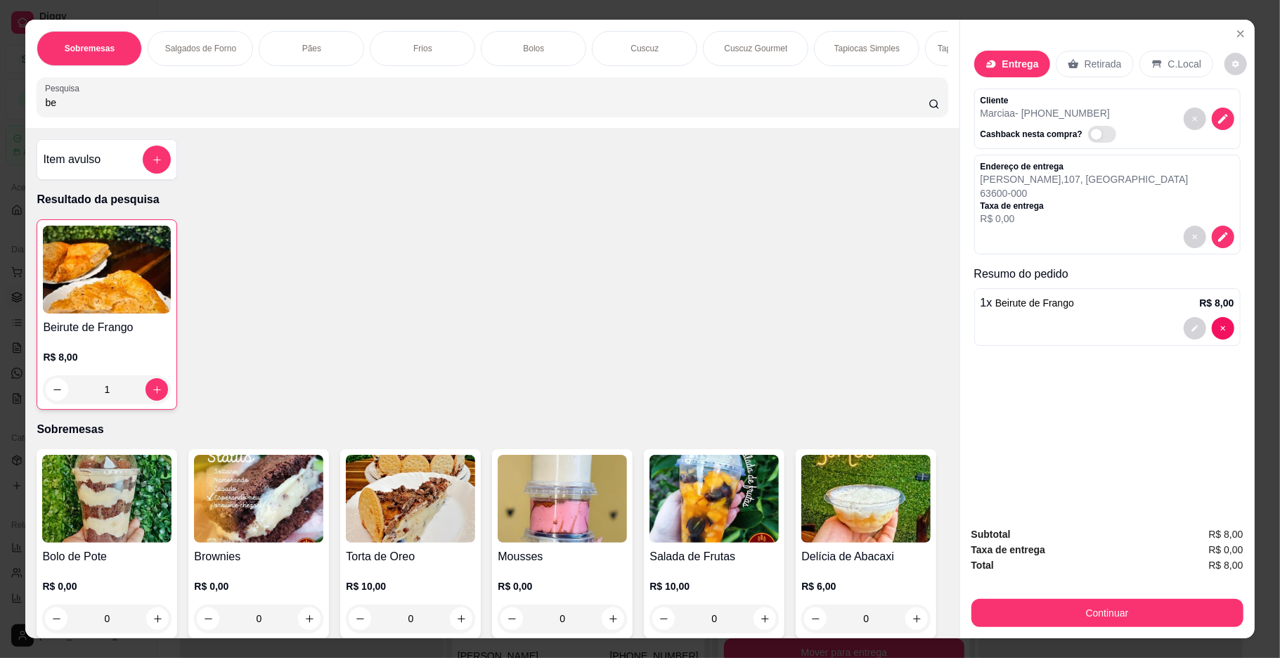
type input "b"
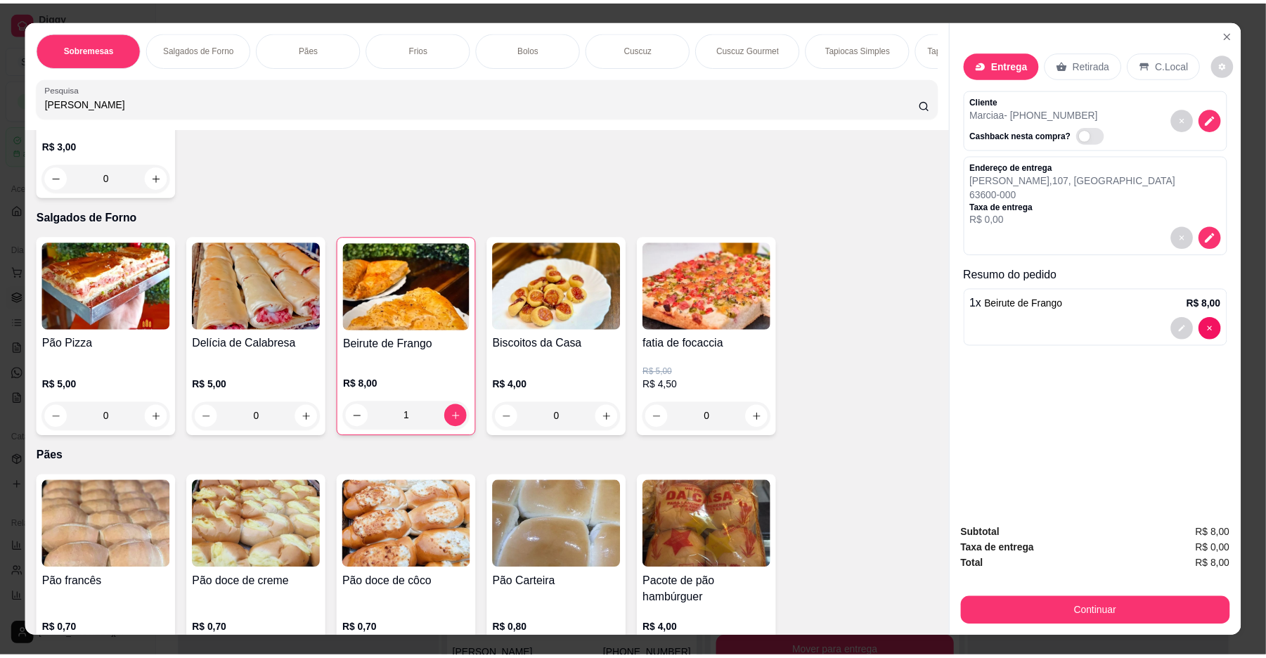
scroll to position [563, 0]
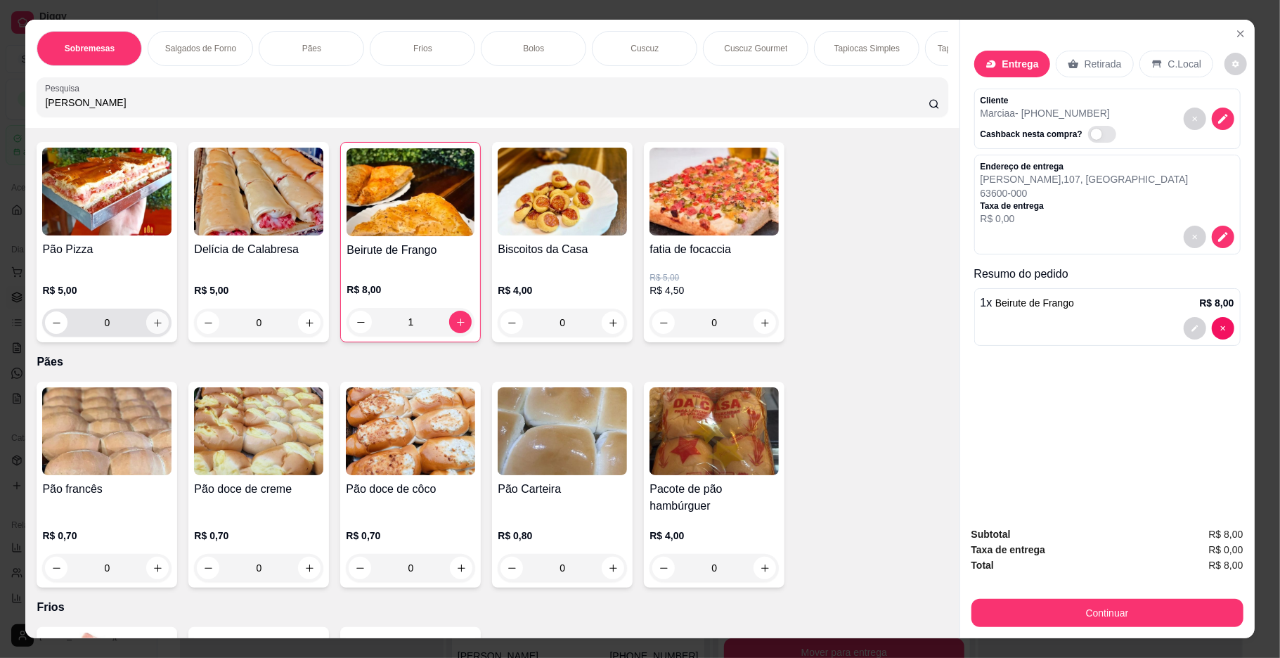
type input "[PERSON_NAME]"
click at [155, 328] on icon "increase-product-quantity" at bounding box center [158, 323] width 11 height 11
click at [155, 333] on button "increase-product-quantity" at bounding box center [157, 323] width 22 height 22
type input "2"
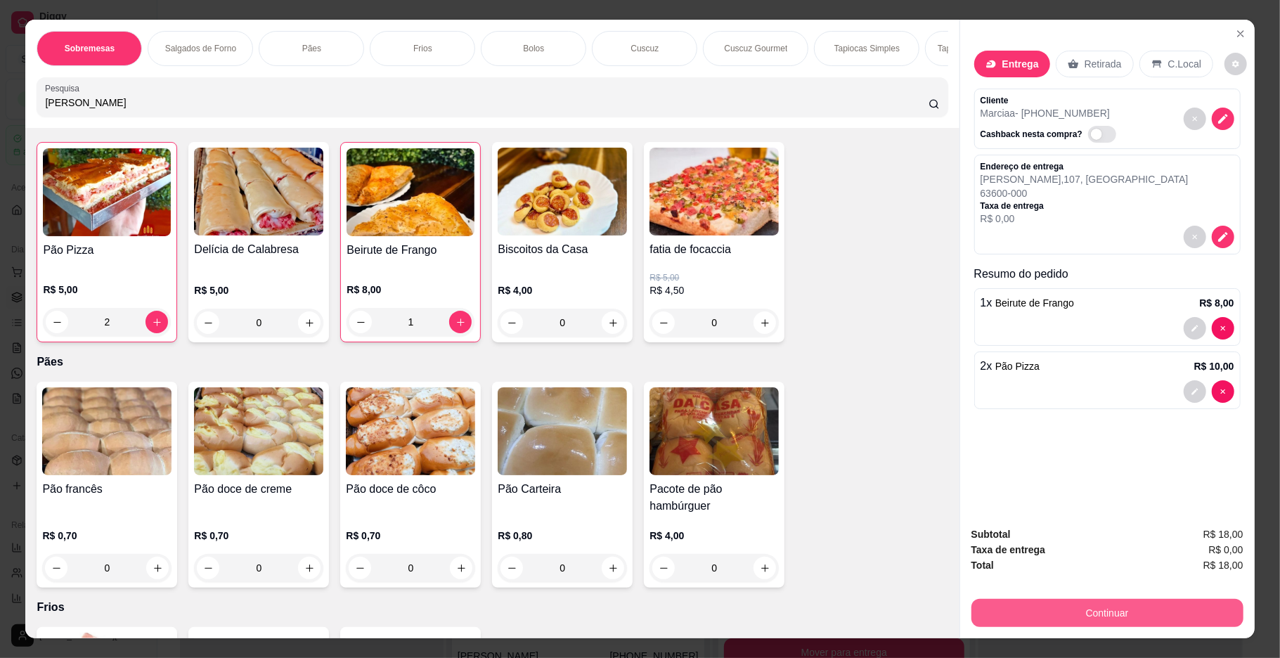
click at [1083, 600] on button "Continuar" at bounding box center [1108, 613] width 272 height 28
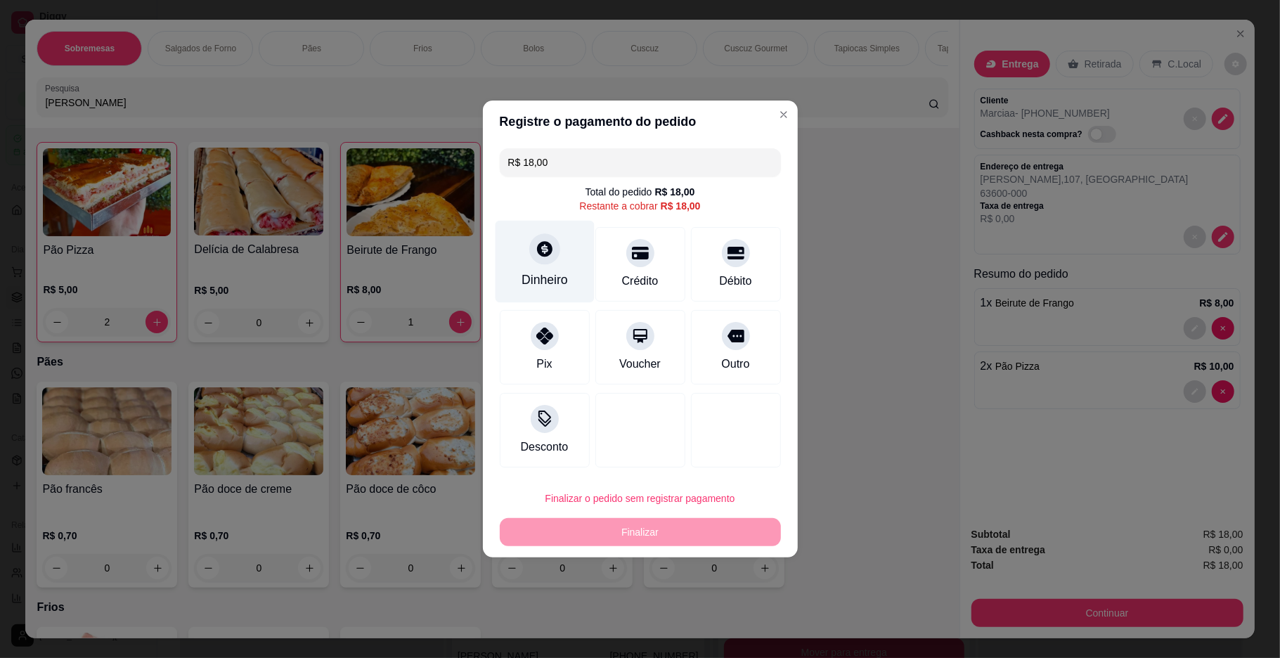
click at [546, 267] on div "Dinheiro" at bounding box center [544, 262] width 99 height 82
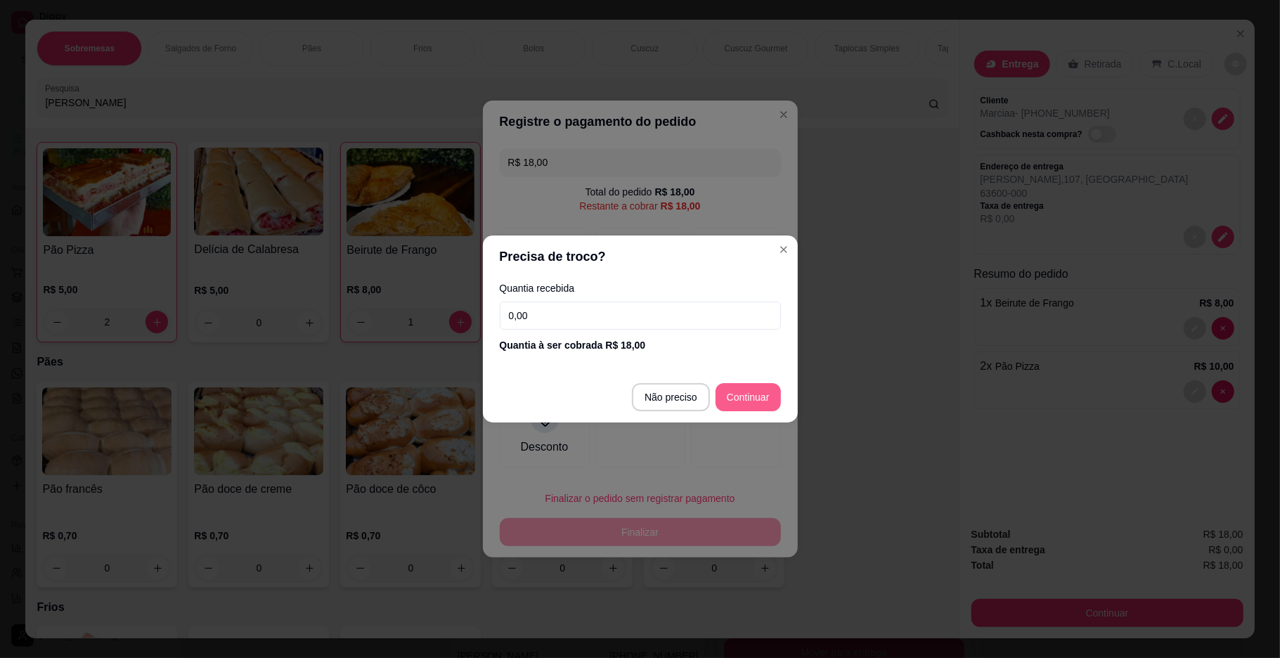
type input "R$ 0,00"
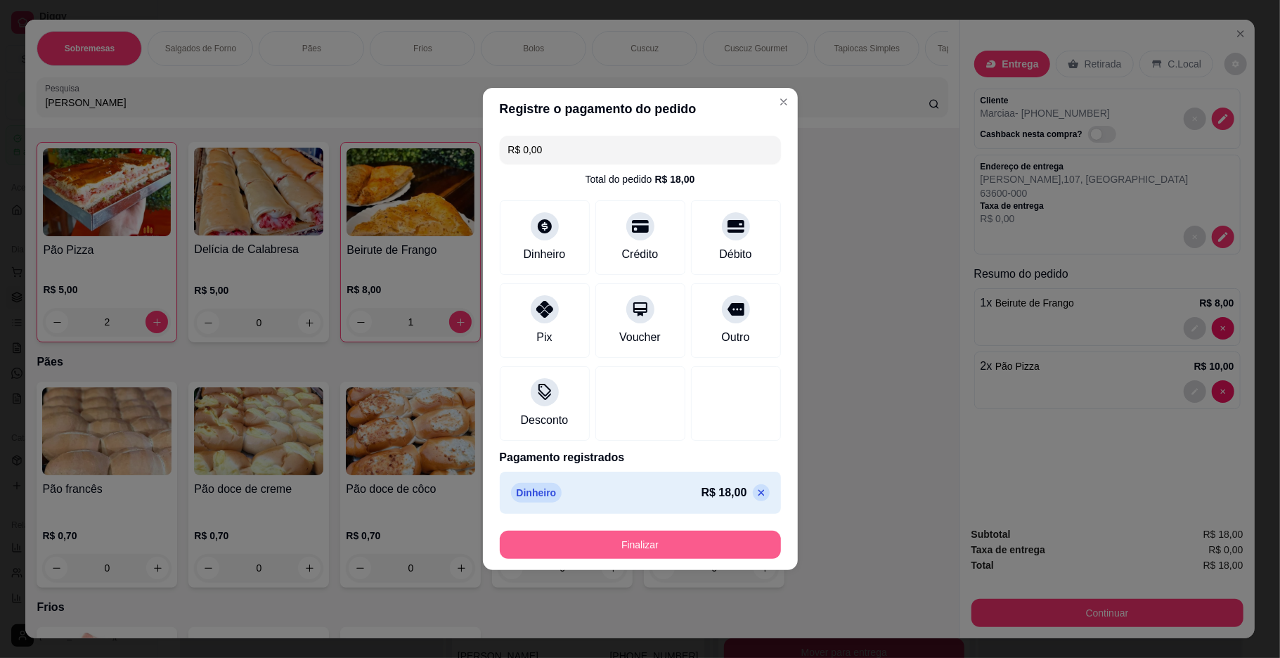
click at [670, 544] on button "Finalizar" at bounding box center [640, 545] width 281 height 28
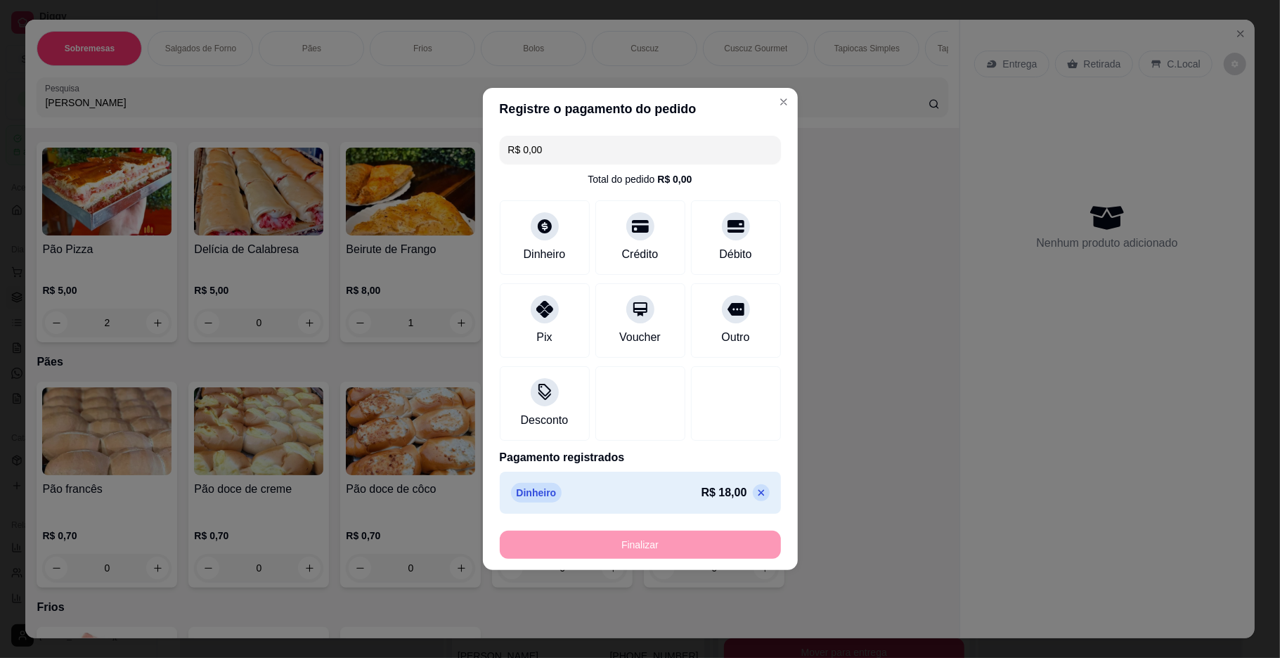
type input "0"
type input "-R$ 18,00"
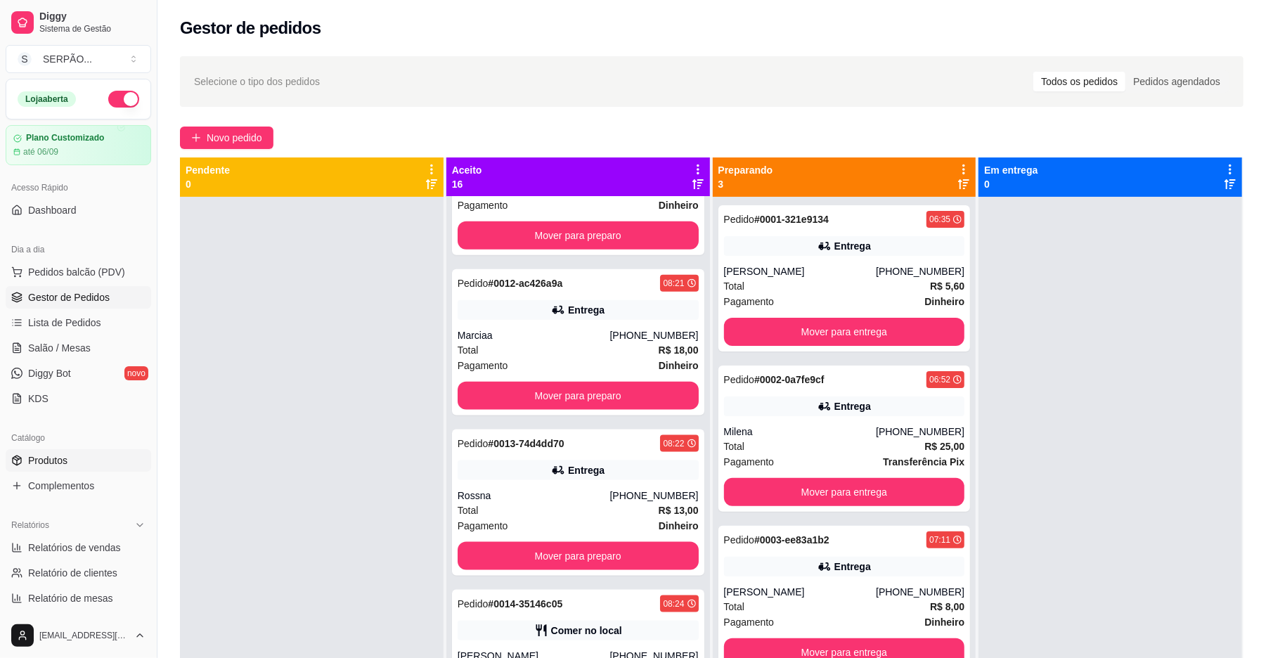
click at [77, 458] on link "Produtos" at bounding box center [79, 460] width 146 height 23
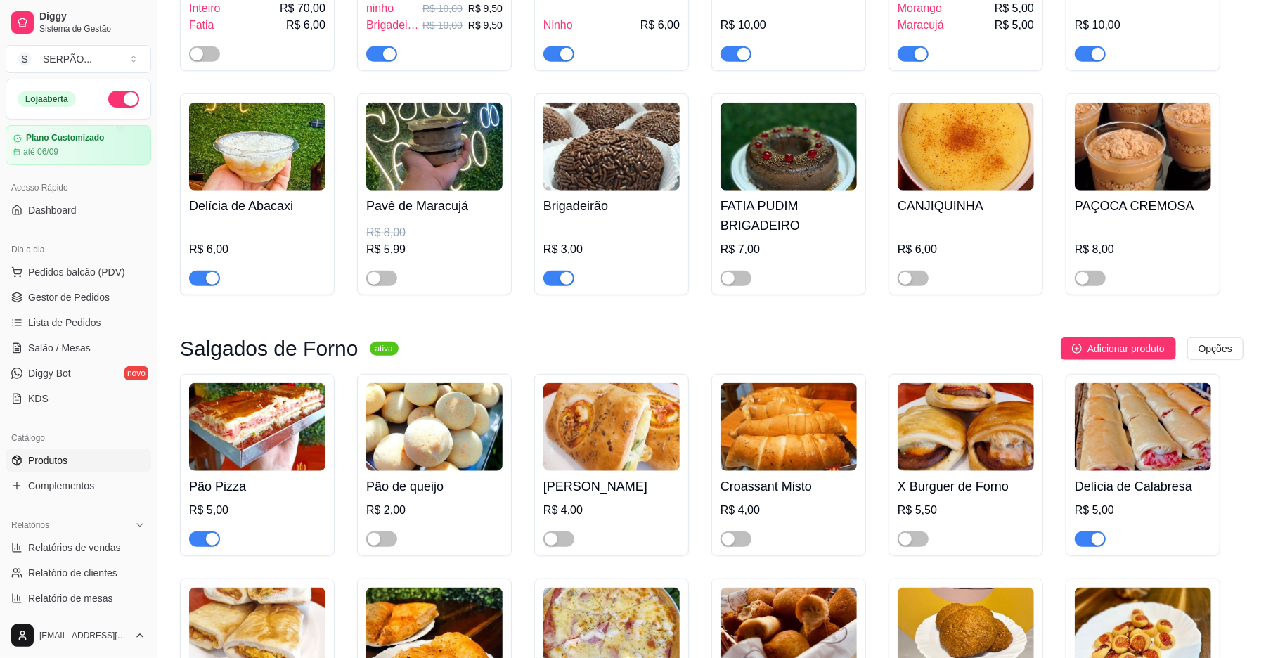
scroll to position [1125, 0]
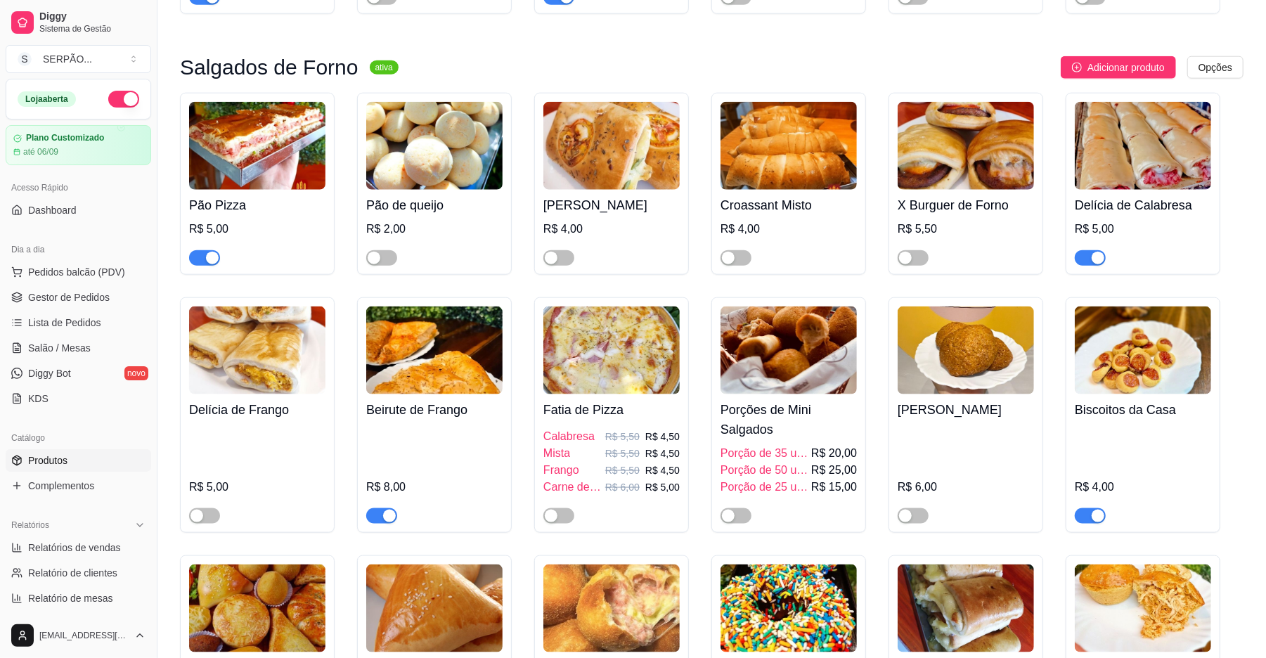
click at [192, 257] on span "button" at bounding box center [204, 257] width 31 height 15
click at [375, 512] on div at bounding box center [381, 515] width 31 height 17
click at [374, 515] on span "button" at bounding box center [381, 515] width 31 height 15
click at [1084, 262] on span "button" at bounding box center [1090, 257] width 31 height 15
click at [1086, 515] on span "button" at bounding box center [1090, 515] width 31 height 15
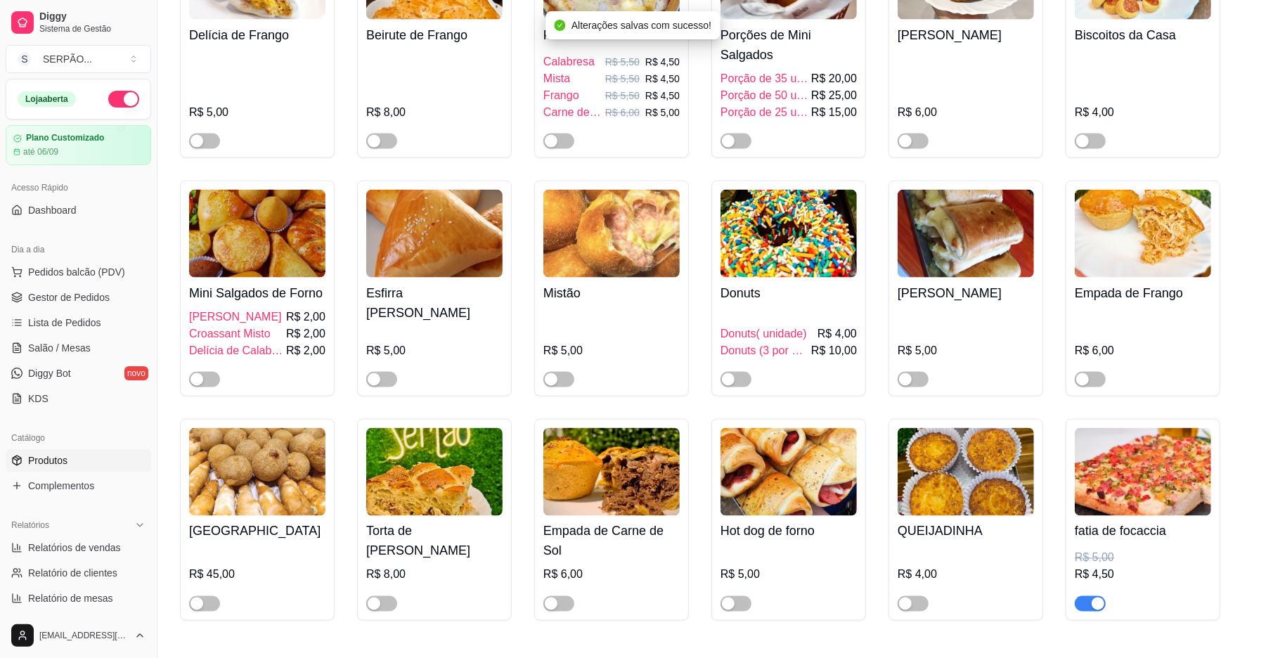
scroll to position [1688, 0]
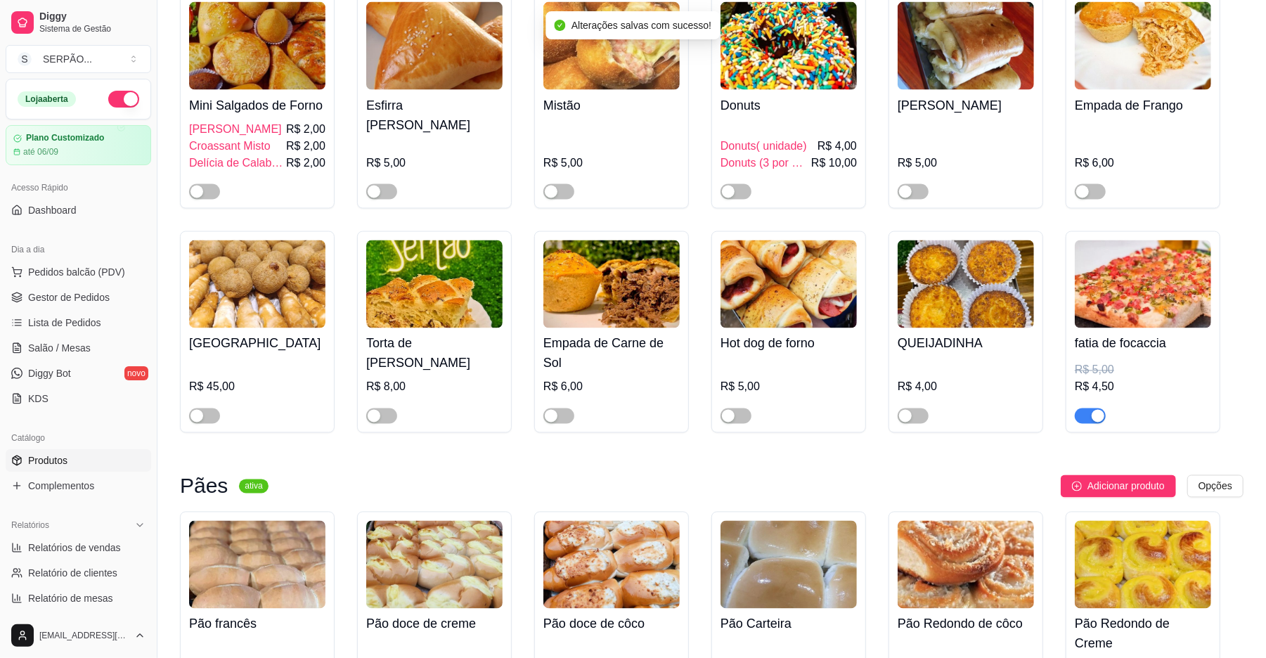
click at [1084, 424] on span "button" at bounding box center [1090, 416] width 31 height 15
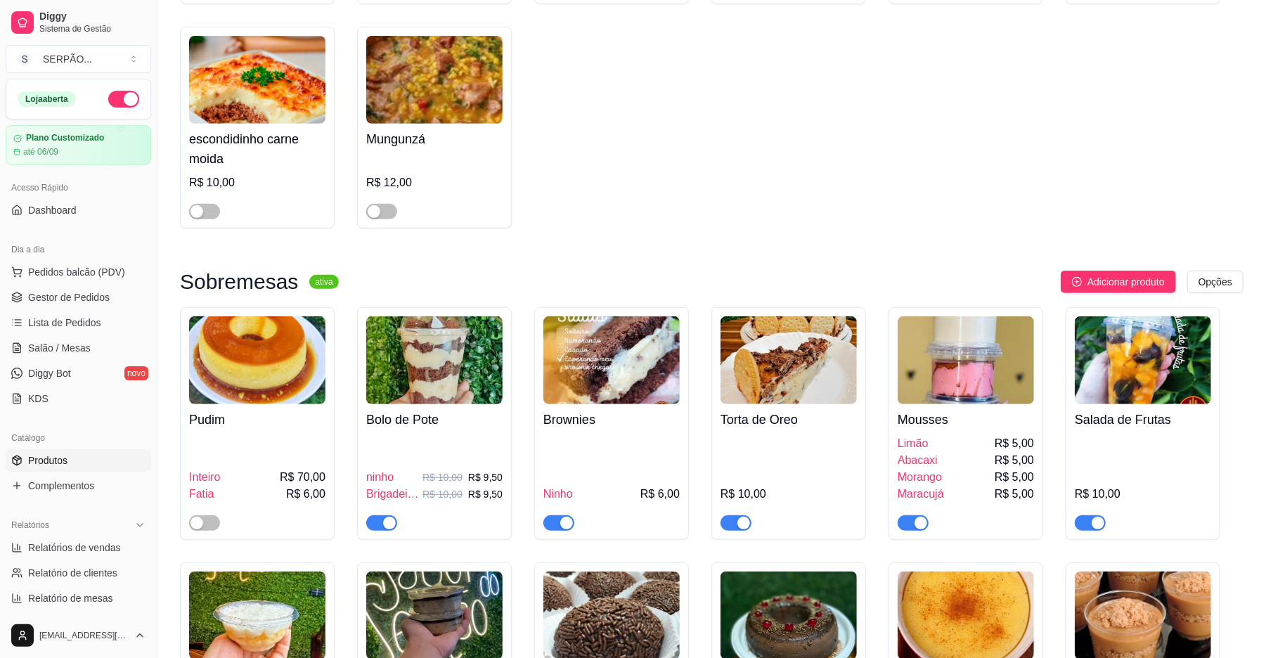
scroll to position [187, 0]
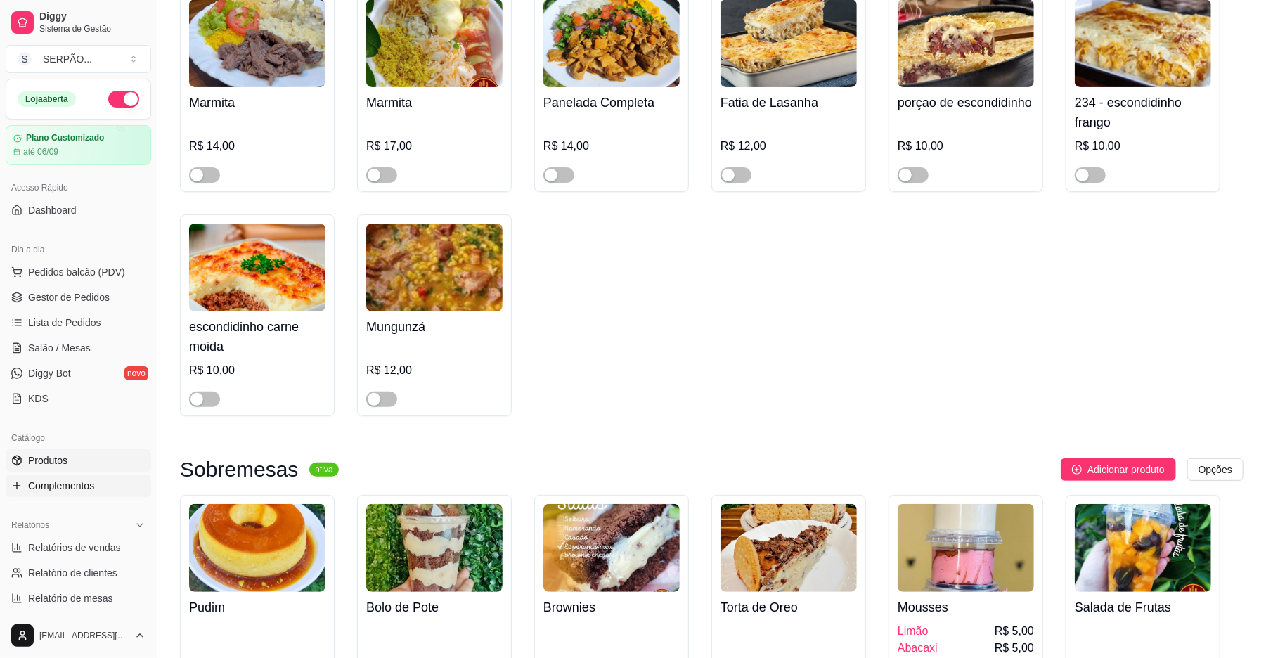
drag, startPoint x: 76, startPoint y: 482, endPoint x: 86, endPoint y: 482, distance: 9.9
click at [77, 482] on span "Complementos" at bounding box center [61, 486] width 66 height 14
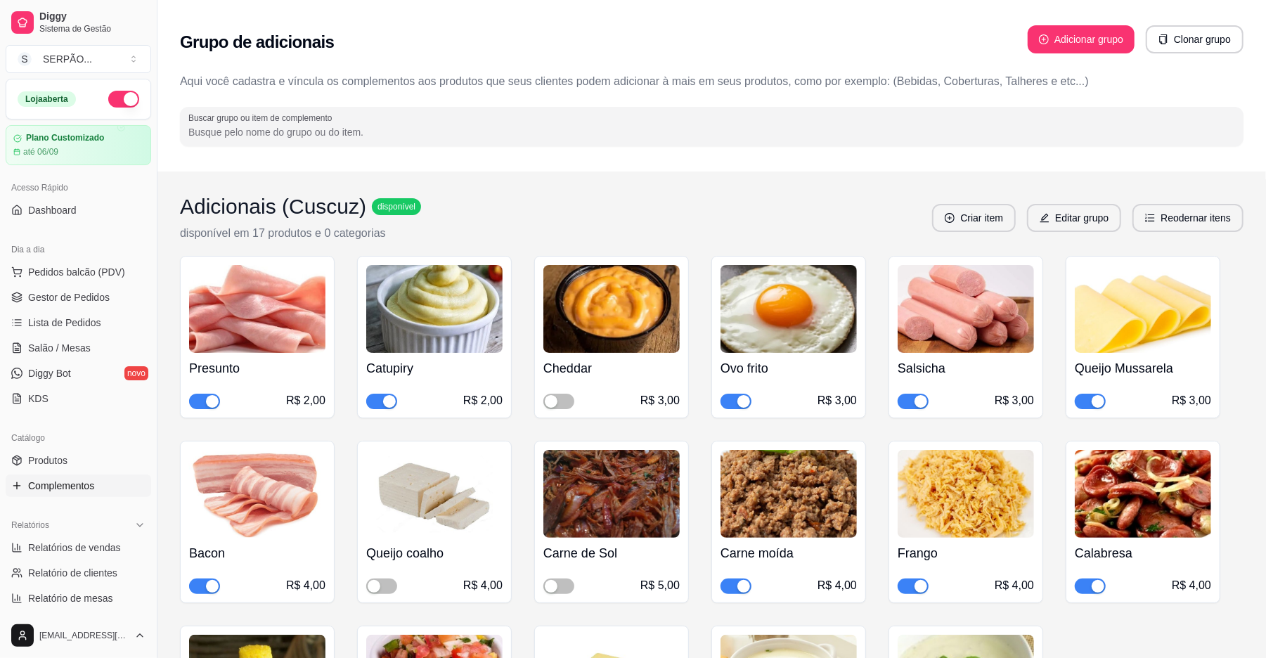
scroll to position [94, 0]
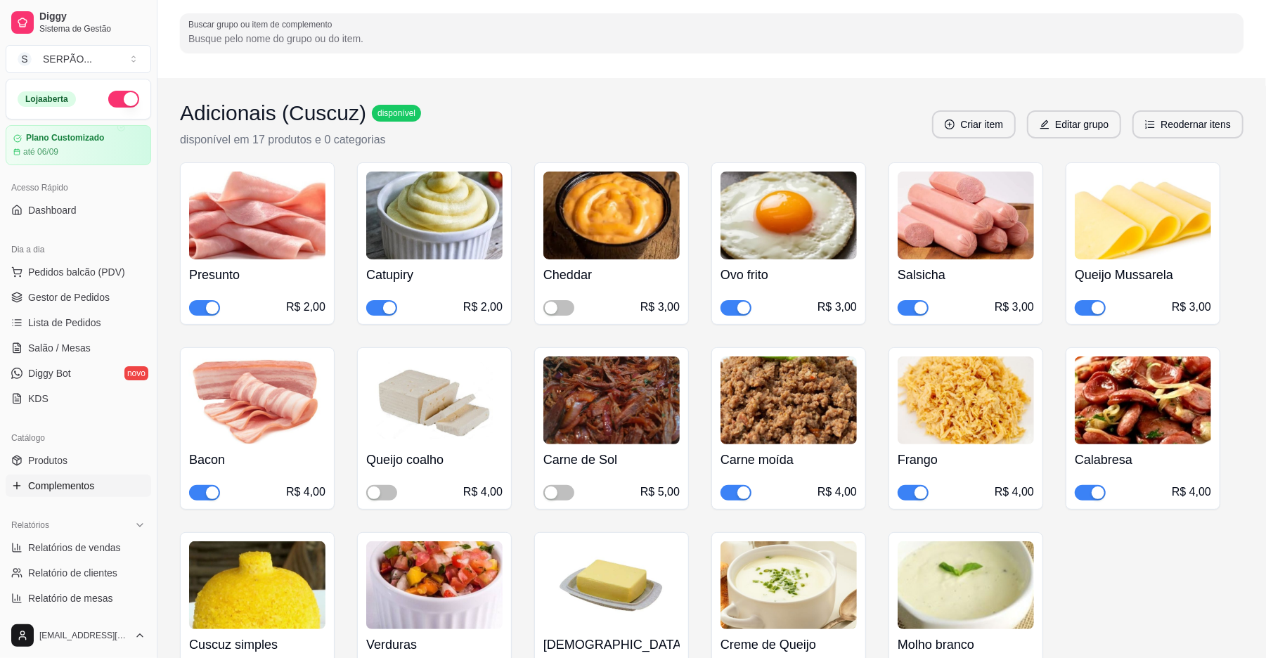
click at [726, 493] on span "button" at bounding box center [736, 492] width 31 height 15
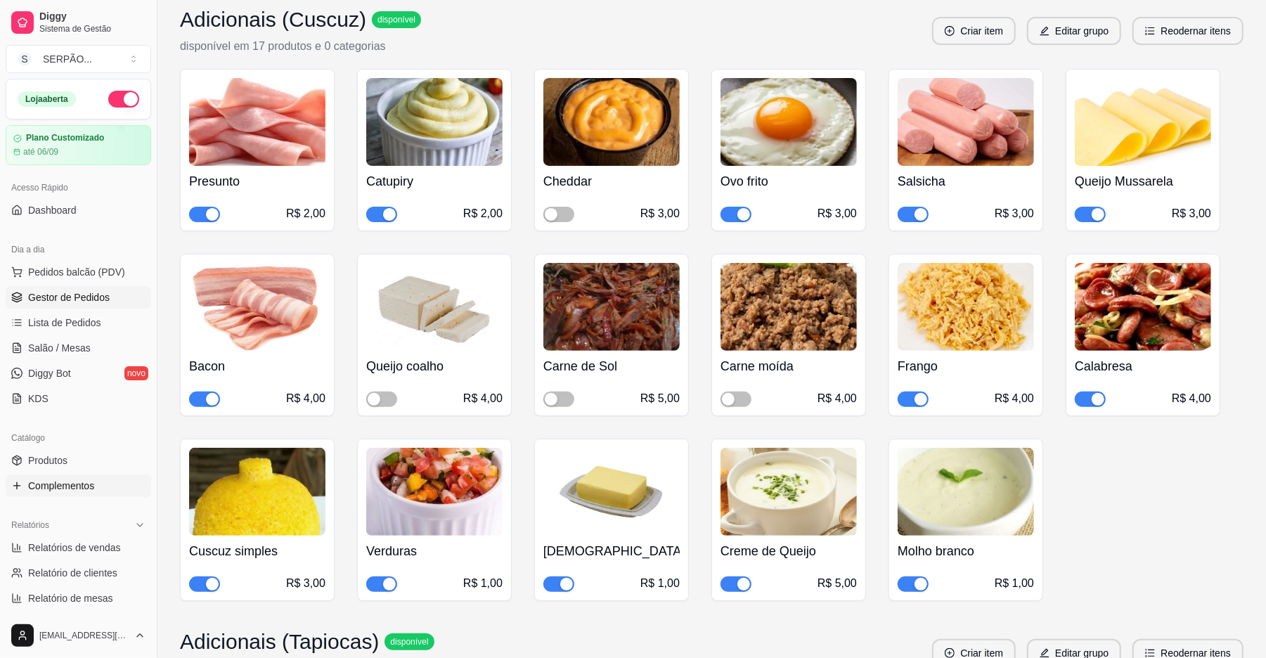
click at [105, 301] on span "Gestor de Pedidos" at bounding box center [69, 297] width 82 height 14
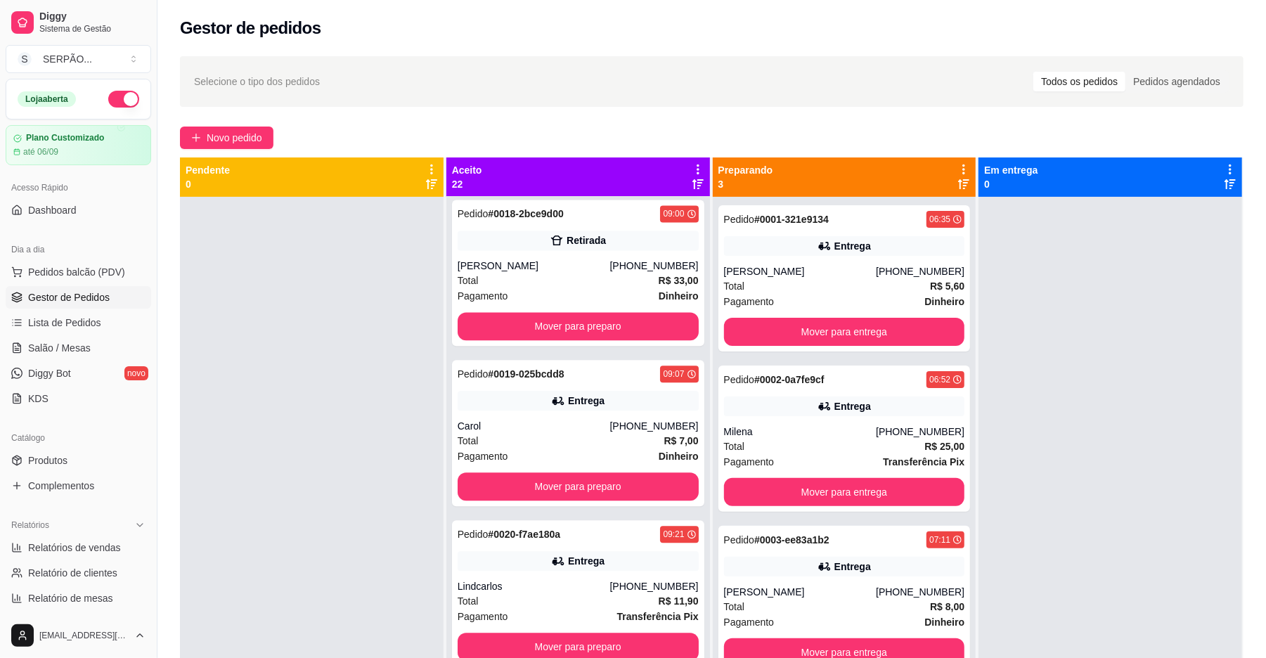
scroll to position [2344, 0]
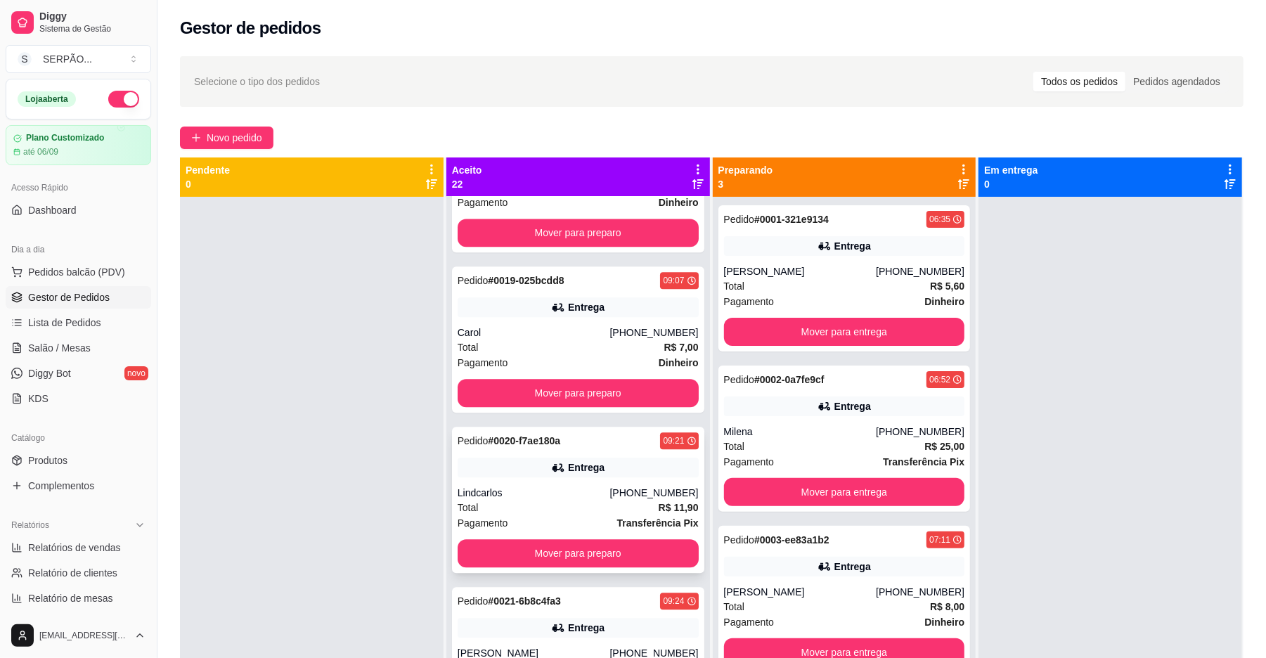
click at [620, 518] on strong "Transferência Pix" at bounding box center [658, 523] width 82 height 11
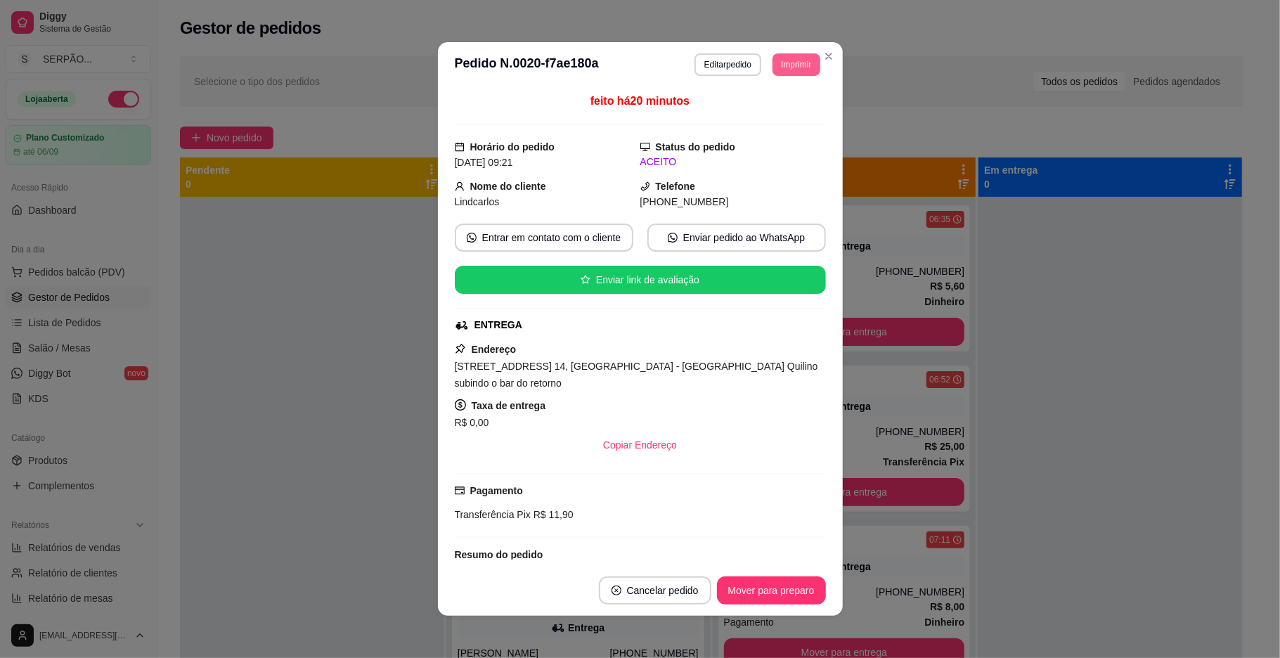
click at [793, 55] on button "Imprimir" at bounding box center [796, 64] width 47 height 23
click at [781, 104] on button "IMPRESSORA" at bounding box center [756, 114] width 102 height 23
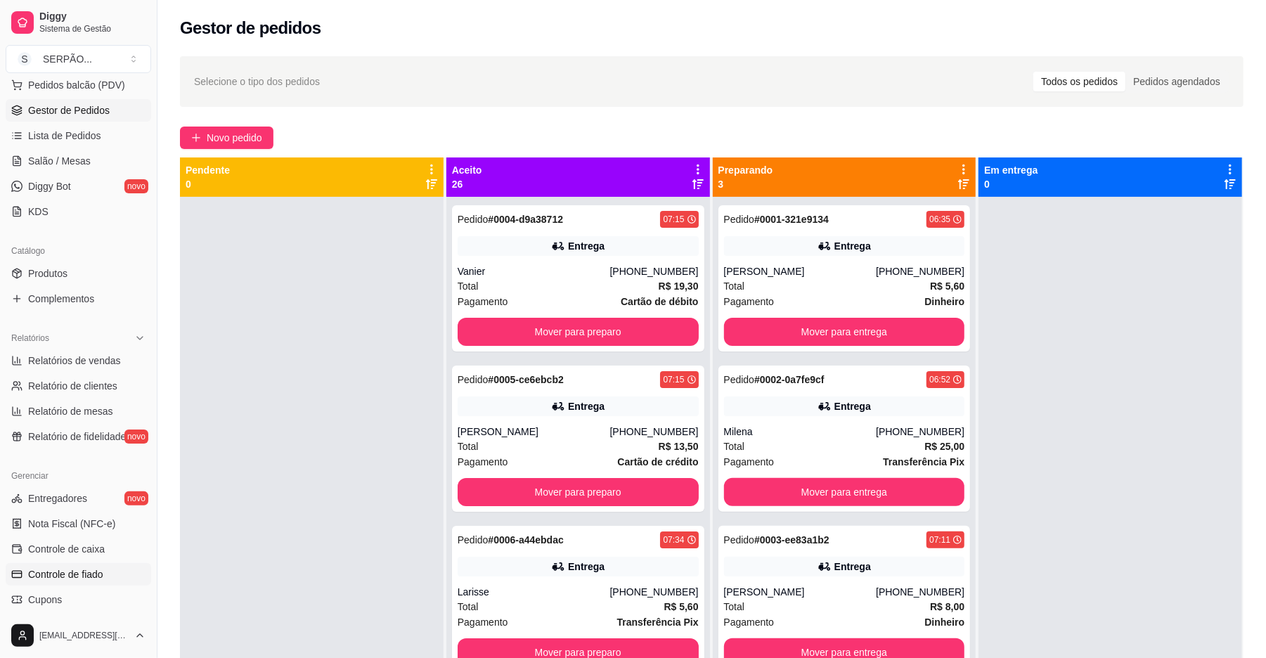
scroll to position [281, 0]
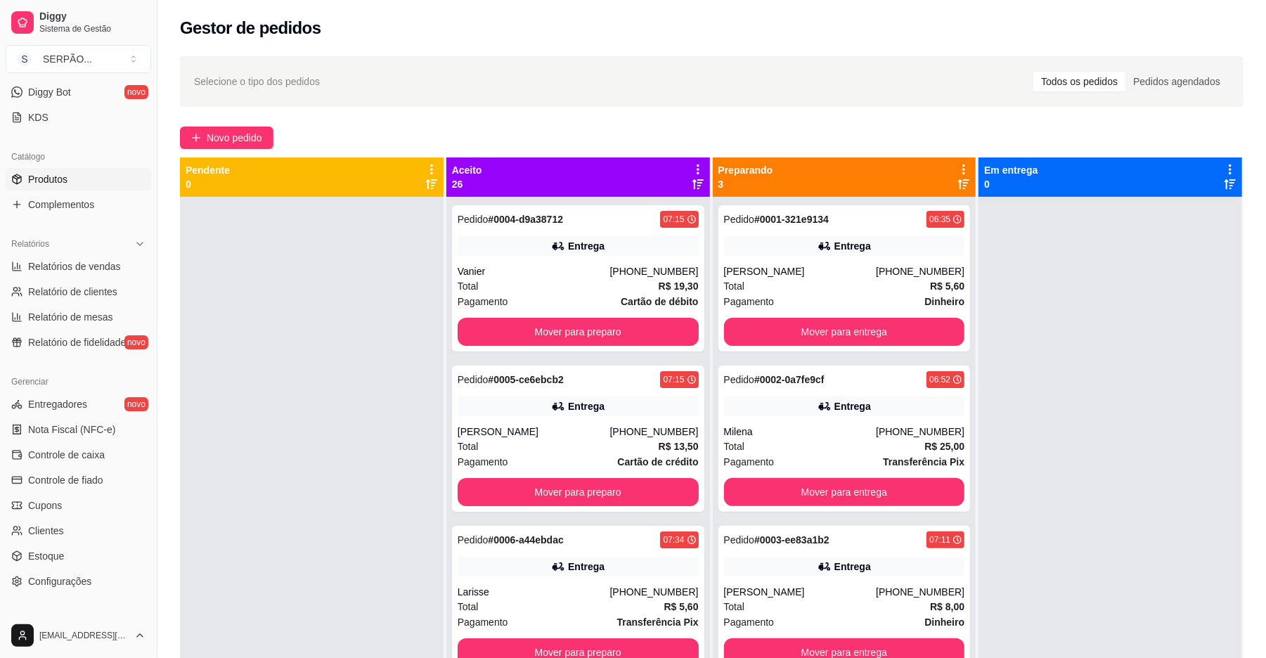
click at [69, 187] on link "Produtos" at bounding box center [79, 179] width 146 height 23
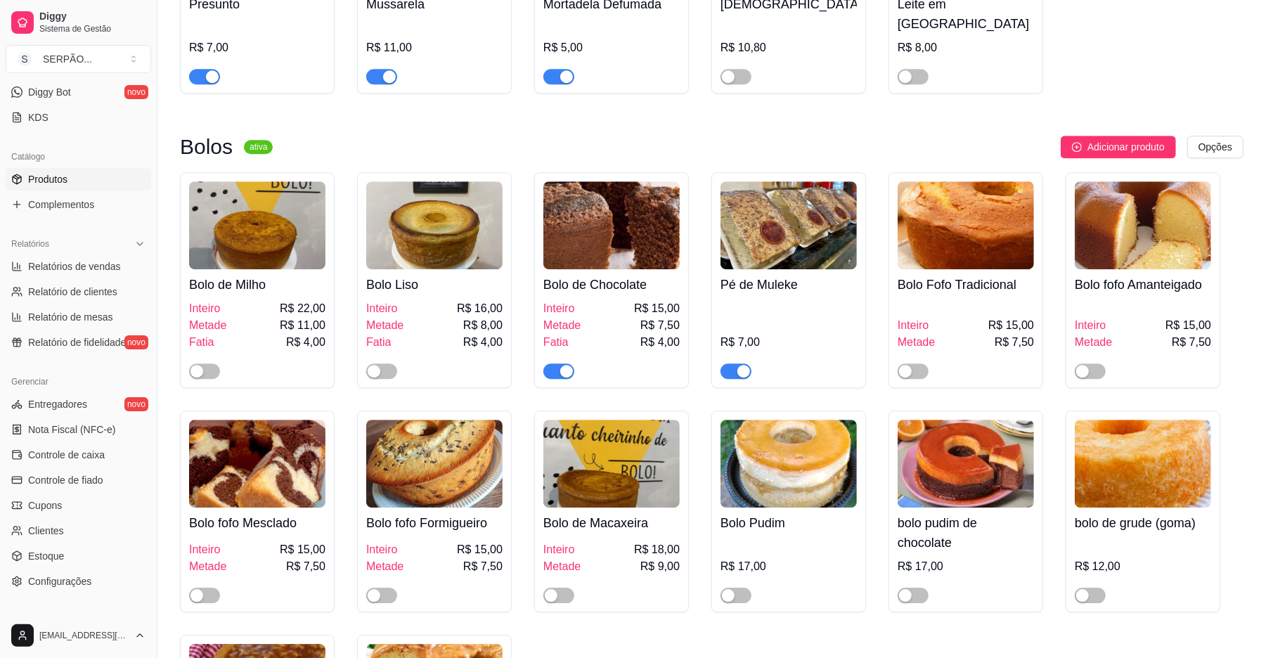
scroll to position [2906, 0]
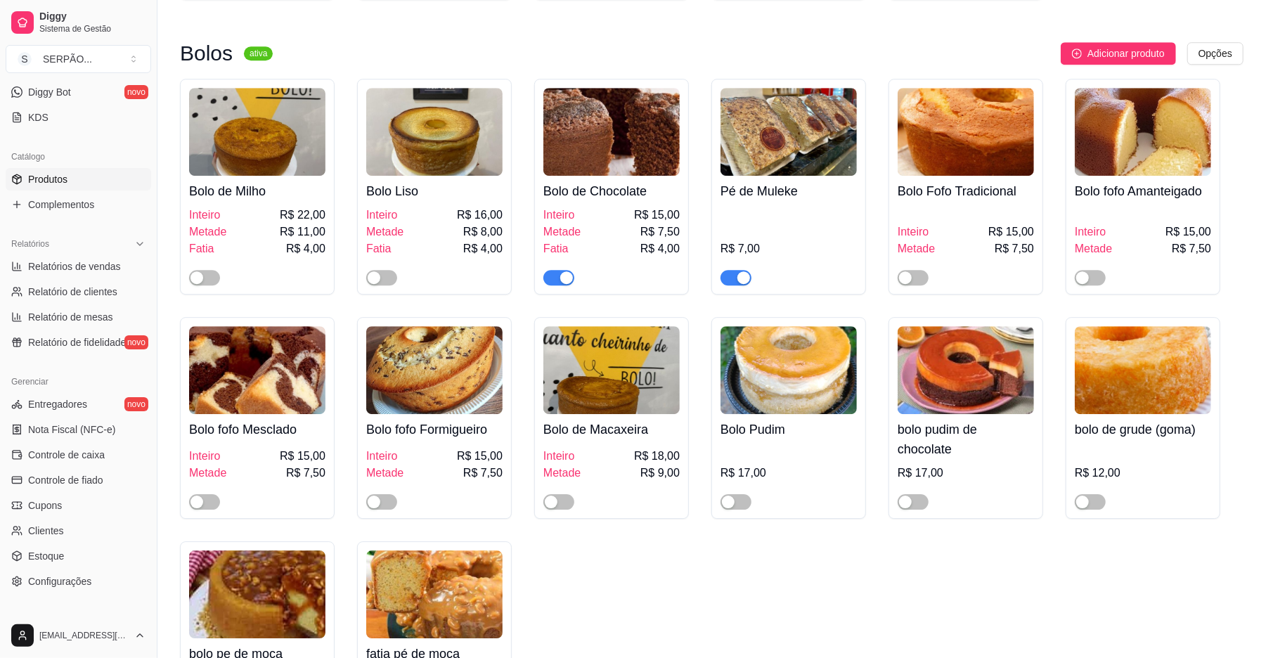
click at [560, 283] on button "button" at bounding box center [559, 277] width 31 height 15
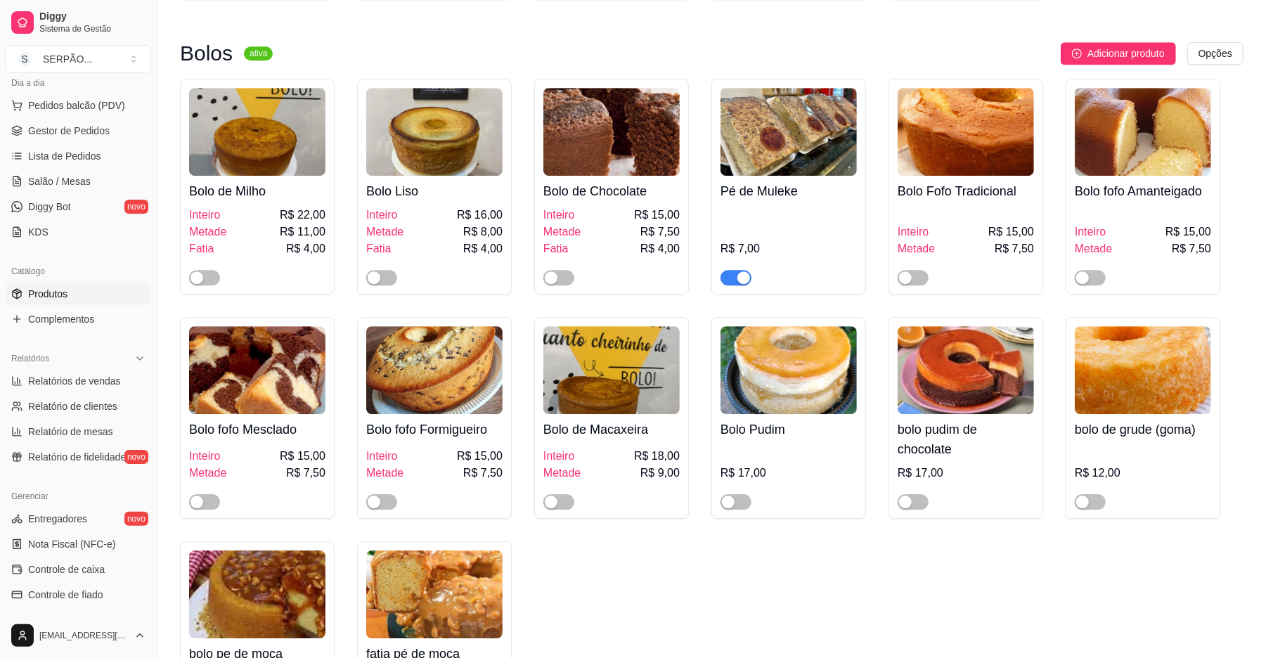
scroll to position [73, 0]
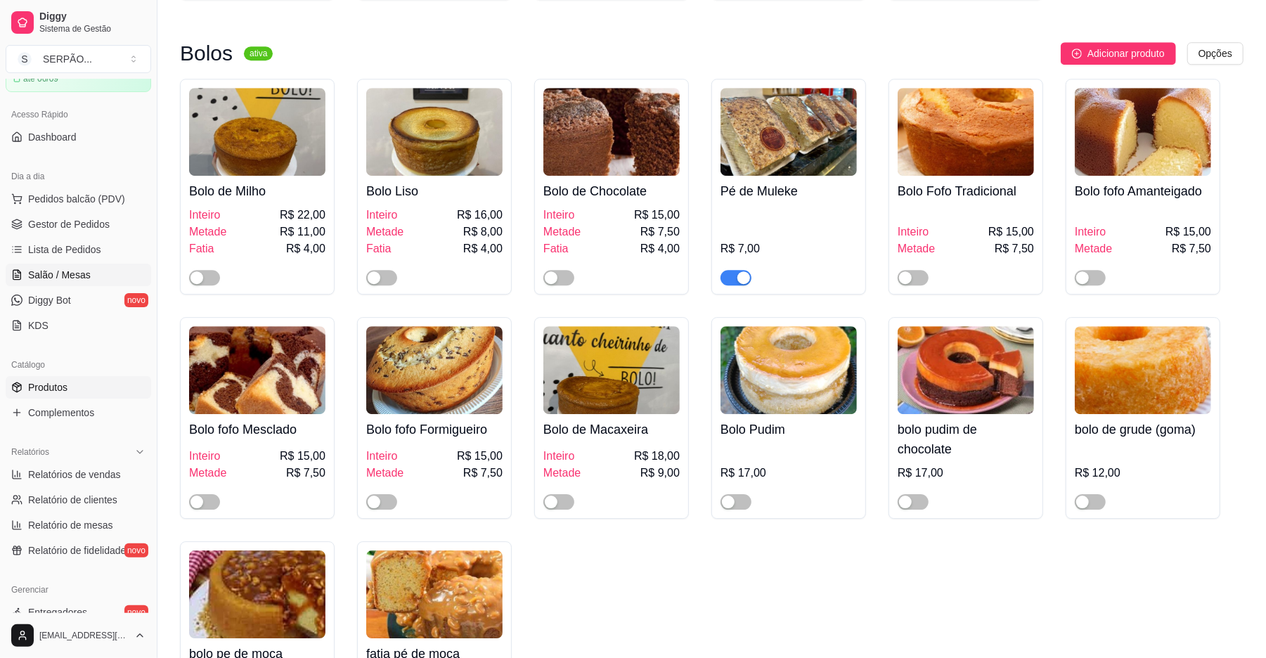
click at [75, 280] on span "Salão / Mesas" at bounding box center [59, 275] width 63 height 14
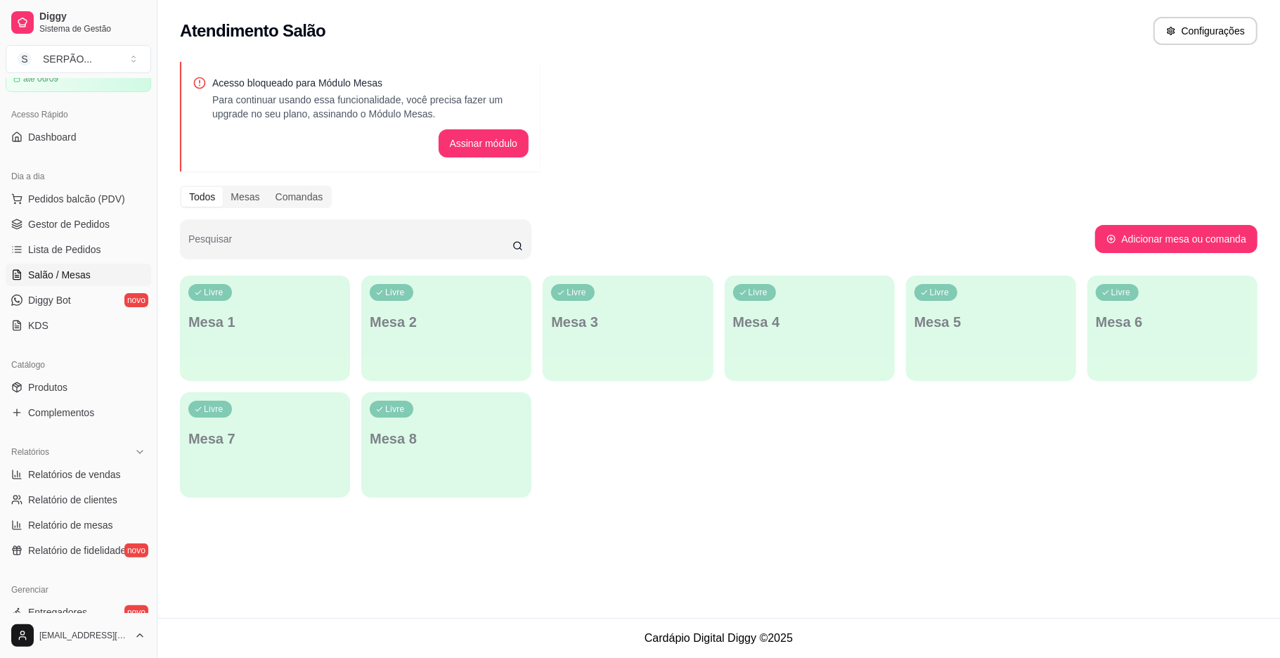
click at [1156, 343] on div "Livre Mesa 6" at bounding box center [1173, 320] width 170 height 89
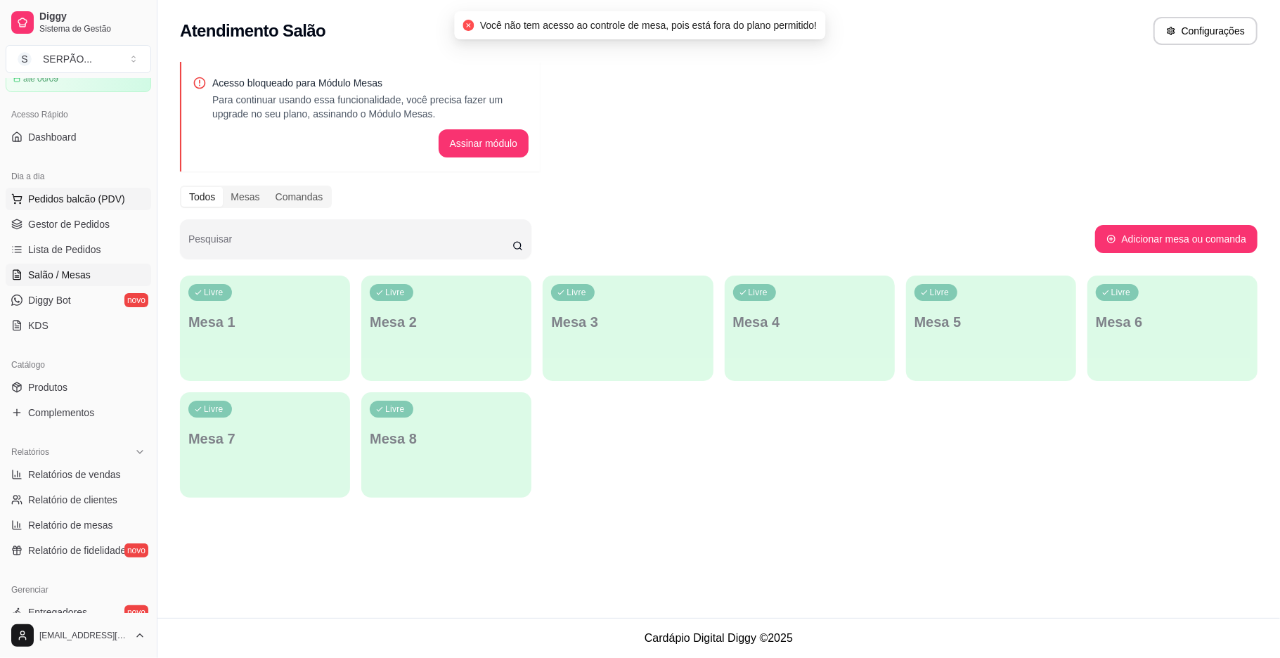
click at [79, 205] on span "Pedidos balcão (PDV)" at bounding box center [76, 199] width 97 height 14
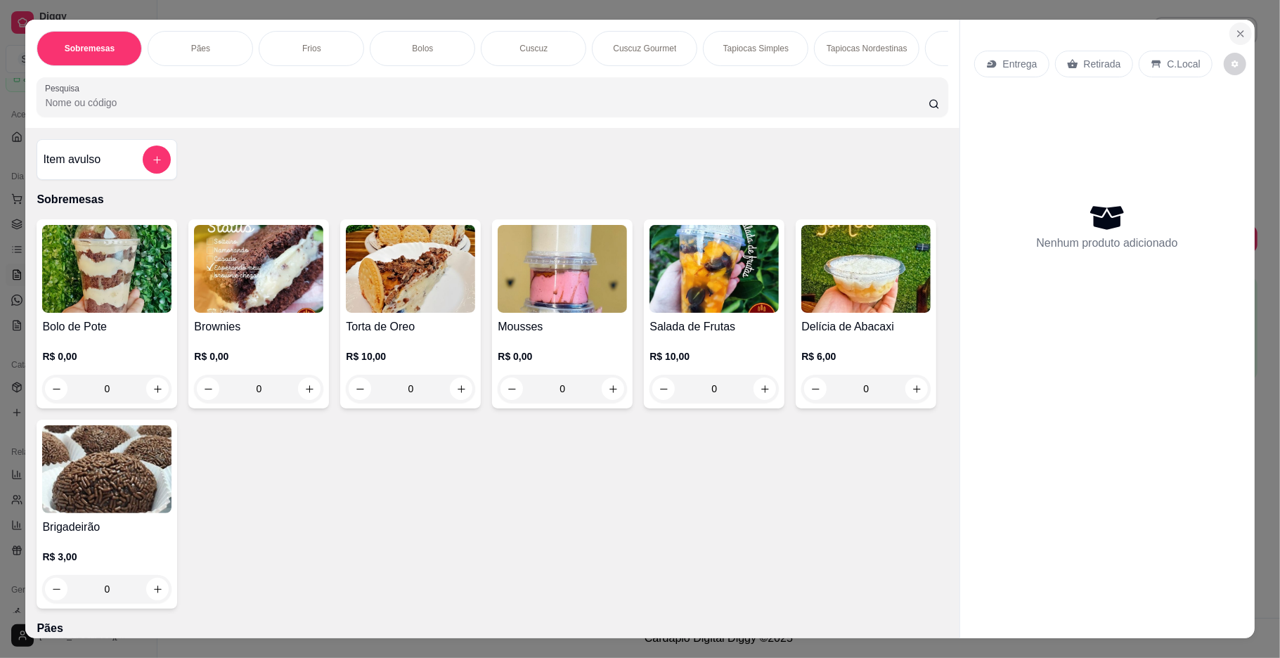
click at [1235, 34] on icon "Close" at bounding box center [1240, 33] width 11 height 11
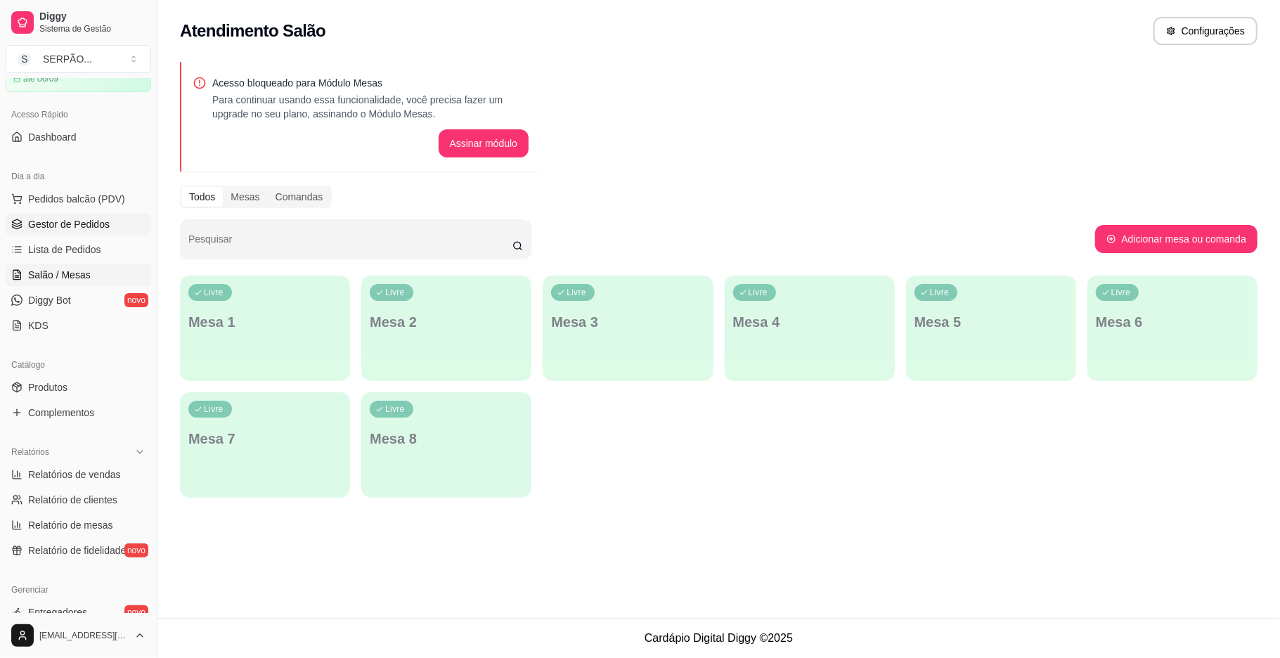
click at [82, 217] on span "Gestor de Pedidos" at bounding box center [69, 224] width 82 height 14
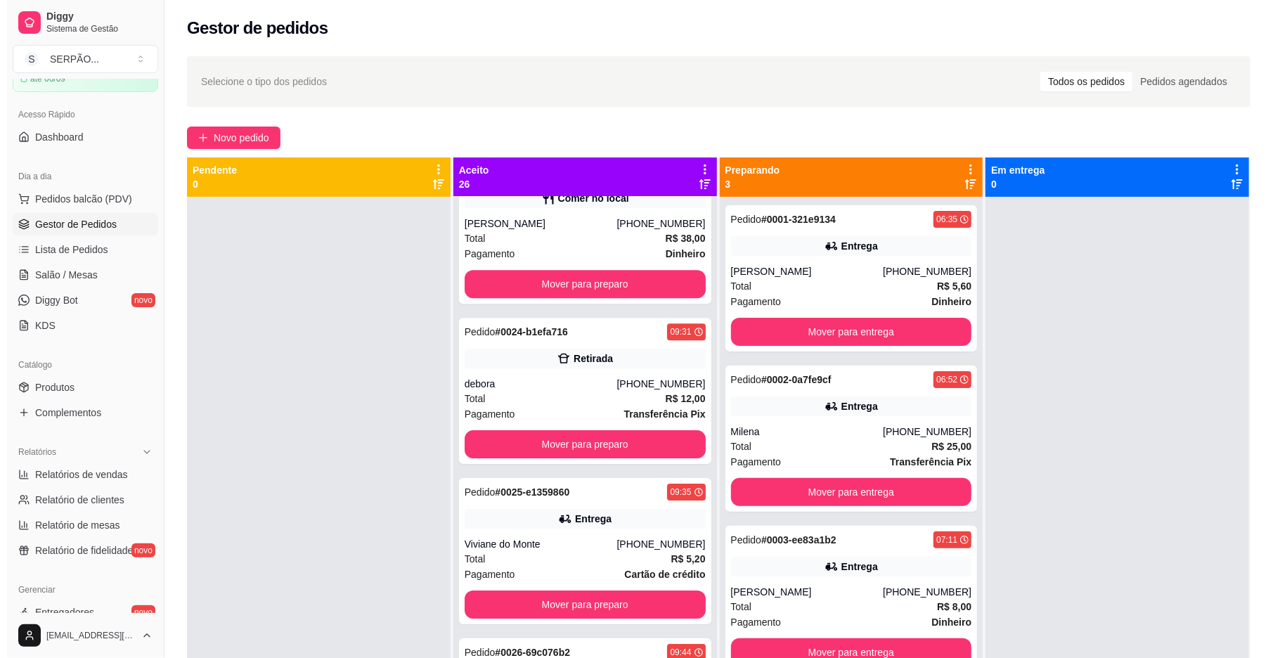
scroll to position [3000, 0]
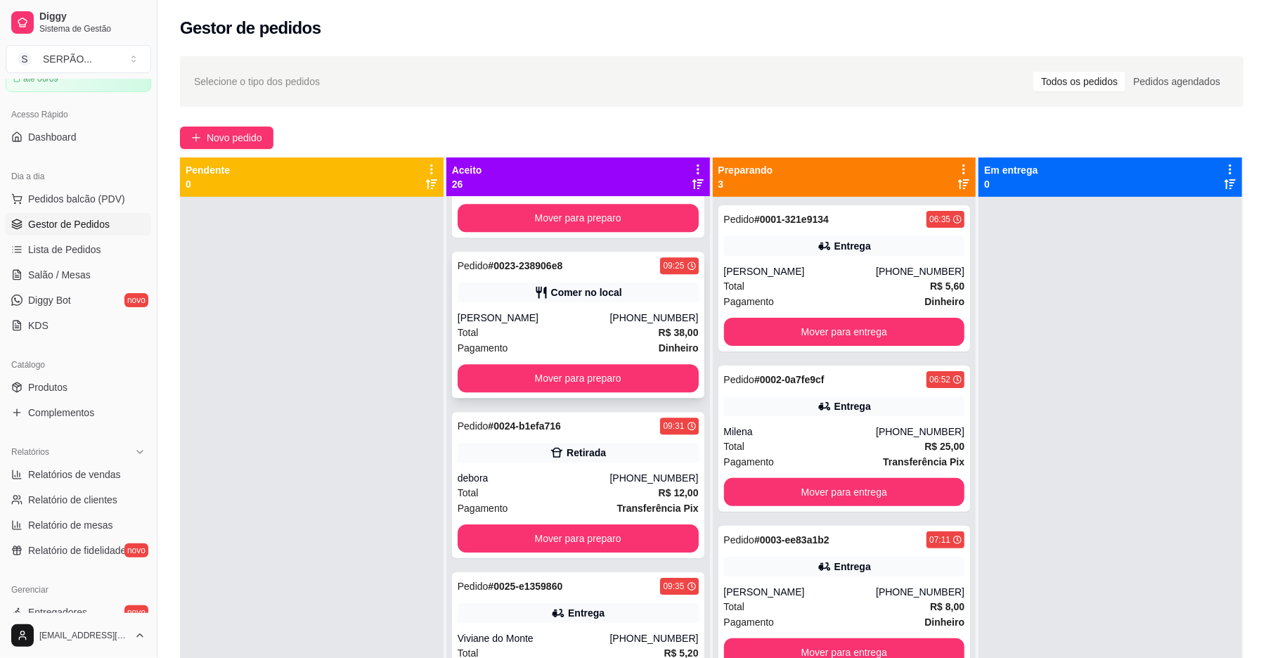
click at [558, 309] on div "Pedido # 0023-238906e8 09:25 Comer no local Gustavo [PHONE_NUMBER] Total R$ 38,…" at bounding box center [578, 325] width 252 height 146
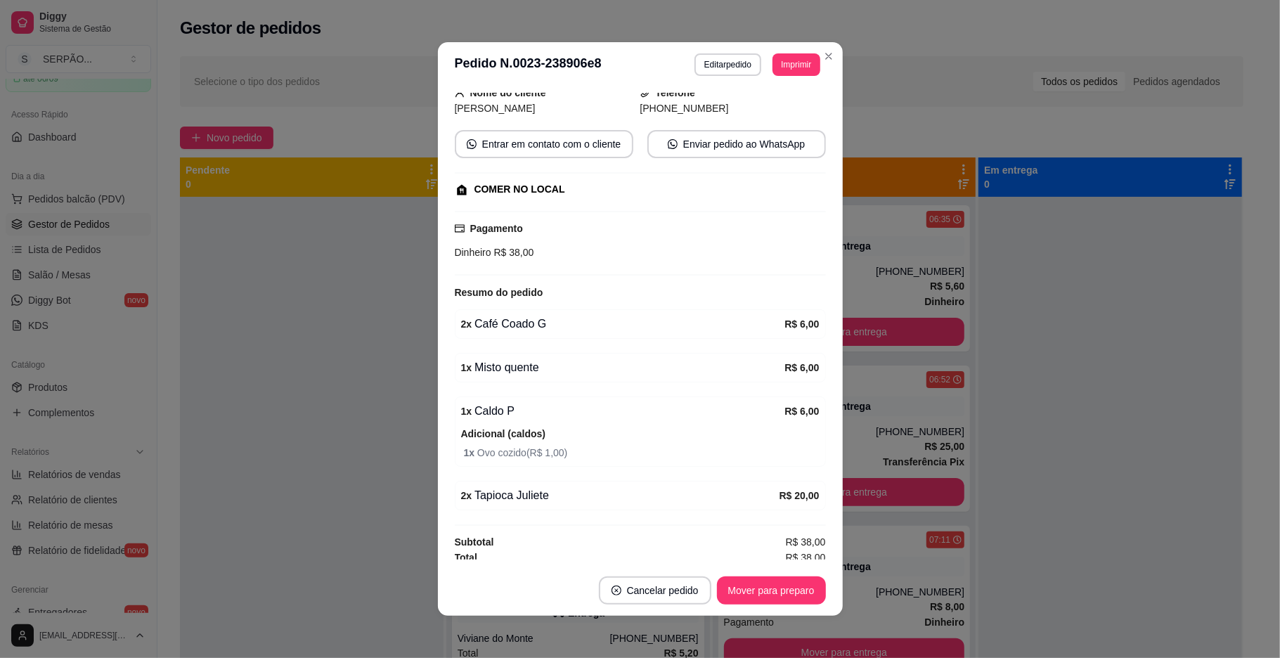
scroll to position [103, 0]
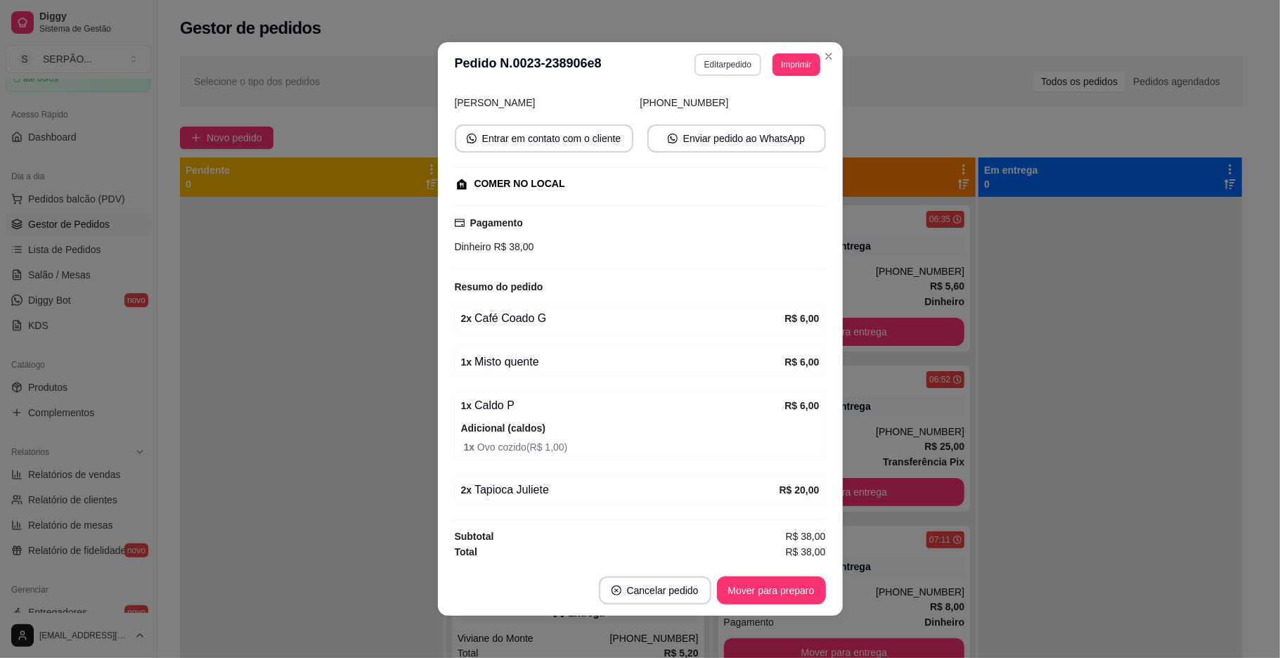
click at [712, 57] on button "Editar pedido" at bounding box center [728, 64] width 67 height 23
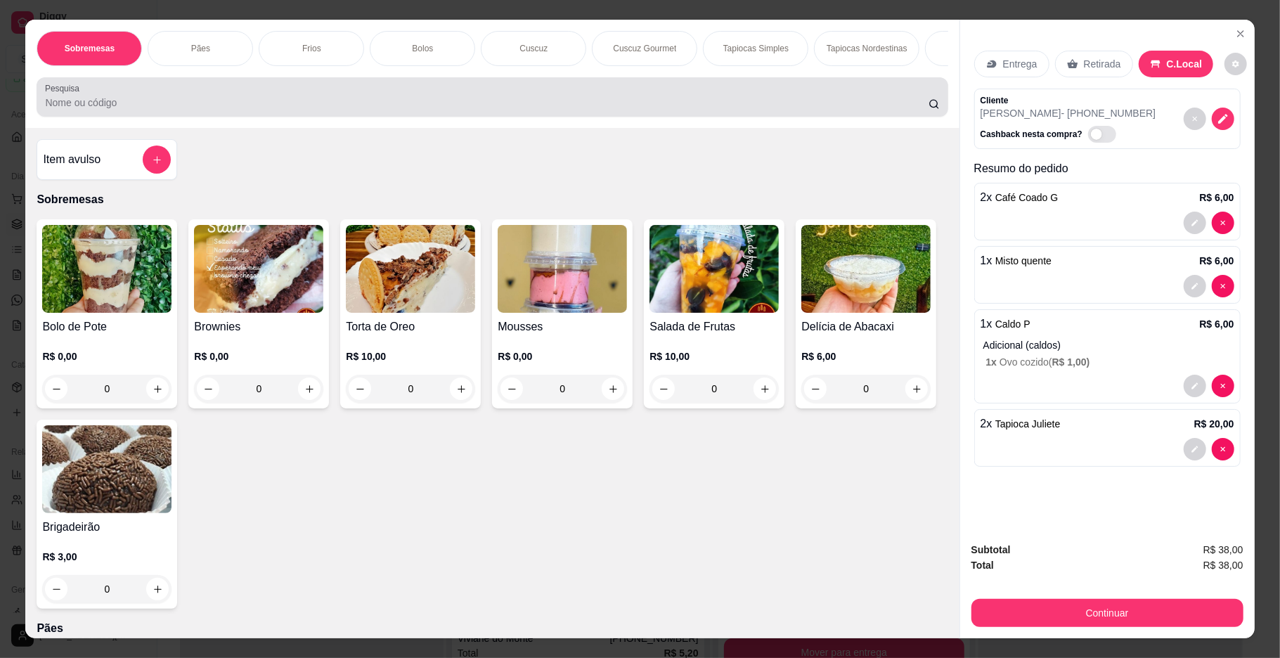
click at [354, 110] on input "Pesquisa" at bounding box center [486, 103] width 883 height 14
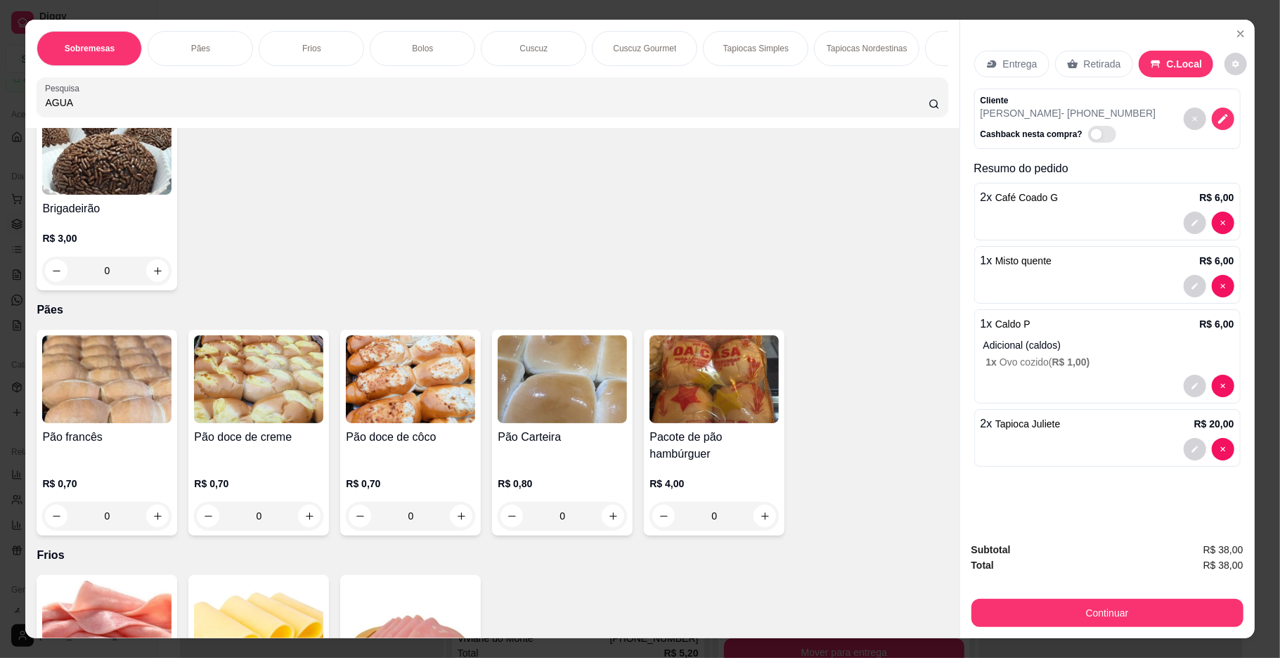
scroll to position [468, 0]
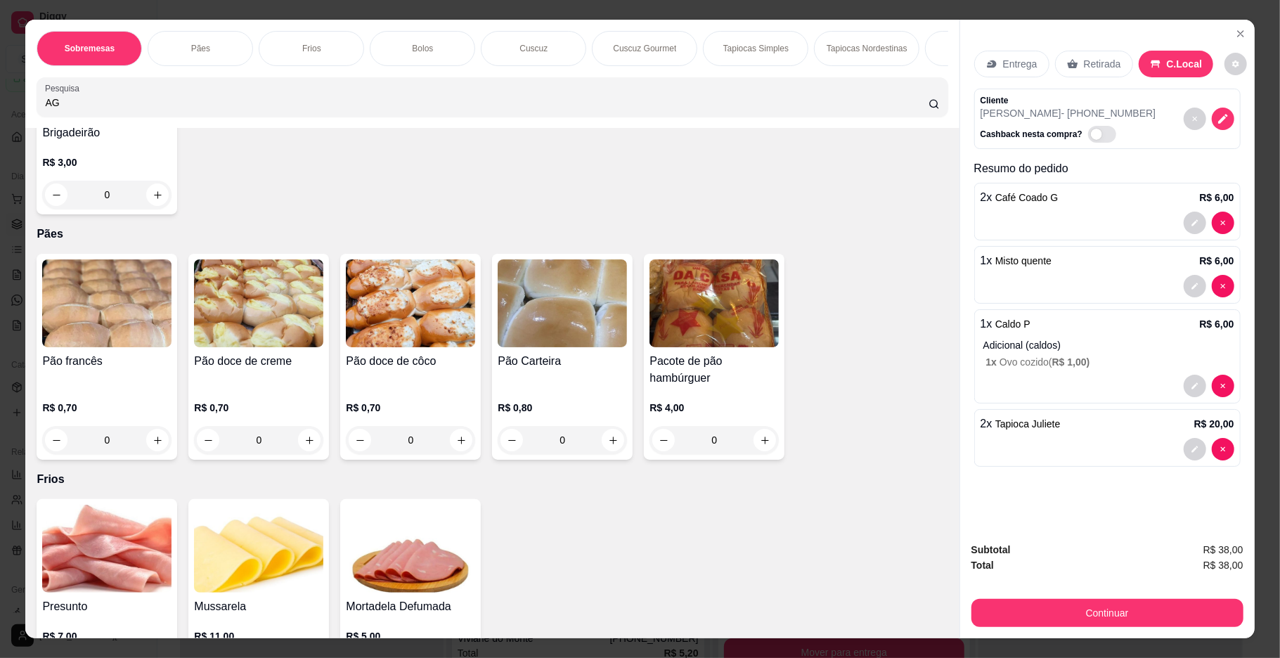
type input "A"
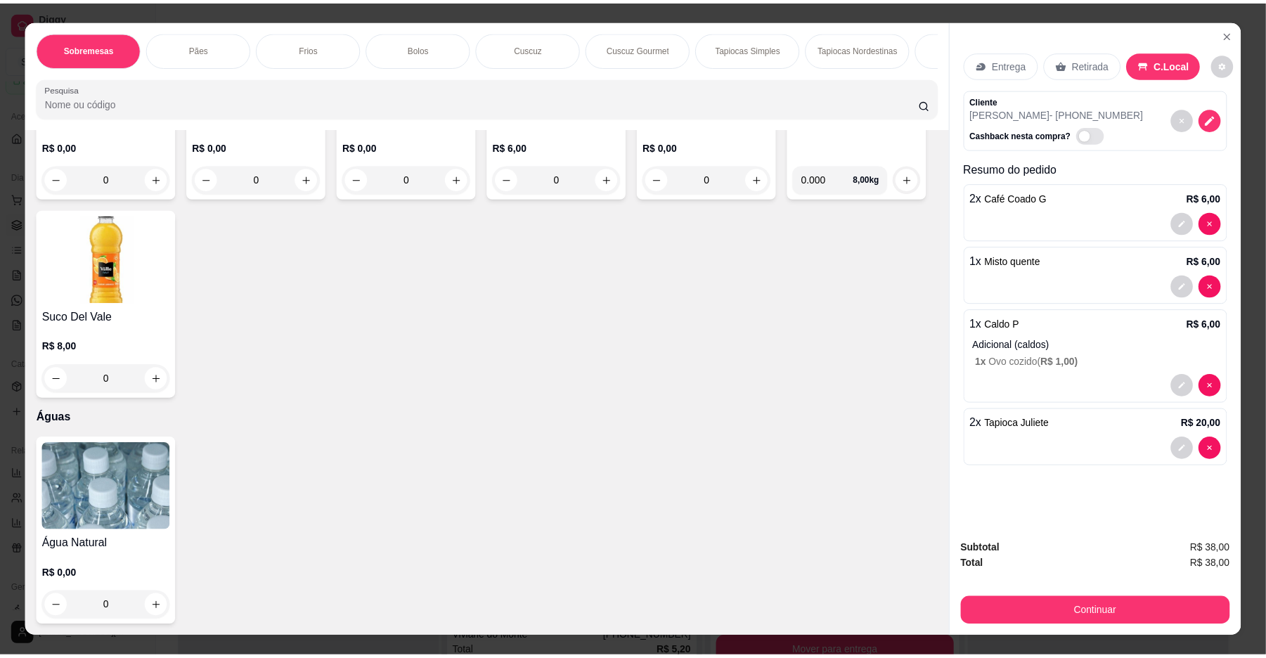
scroll to position [25, 0]
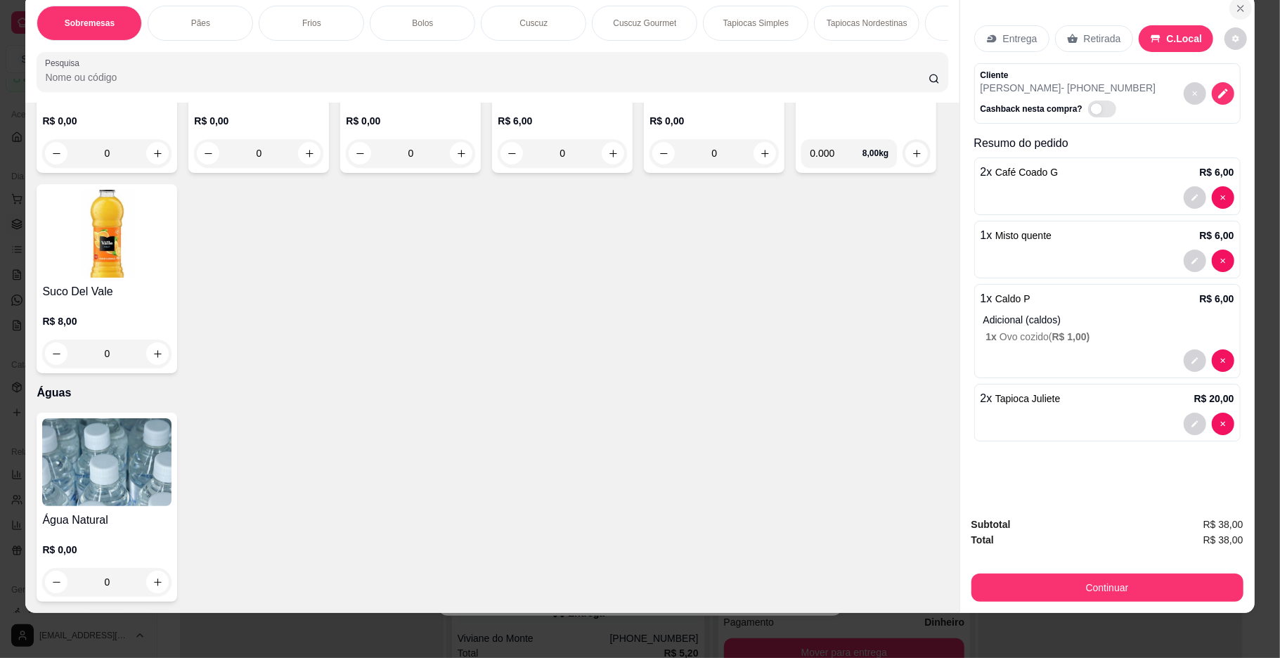
click at [1235, 14] on icon "Close" at bounding box center [1240, 8] width 11 height 11
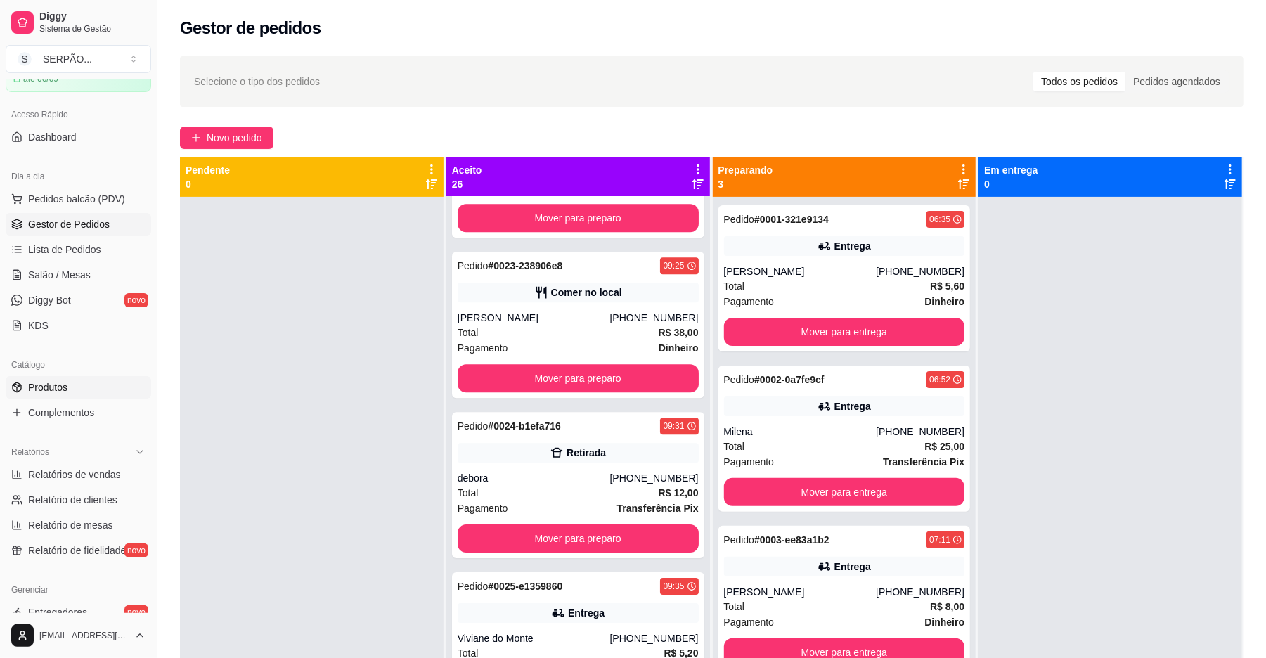
click at [91, 386] on link "Produtos" at bounding box center [79, 387] width 146 height 23
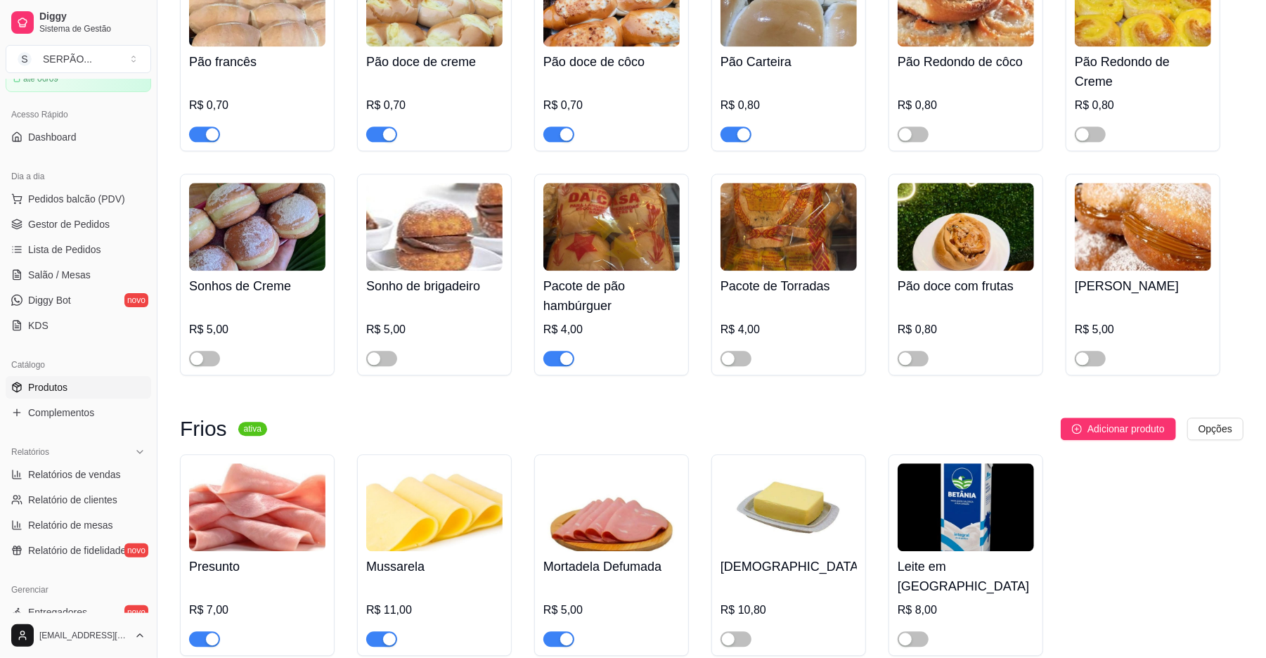
scroll to position [2344, 0]
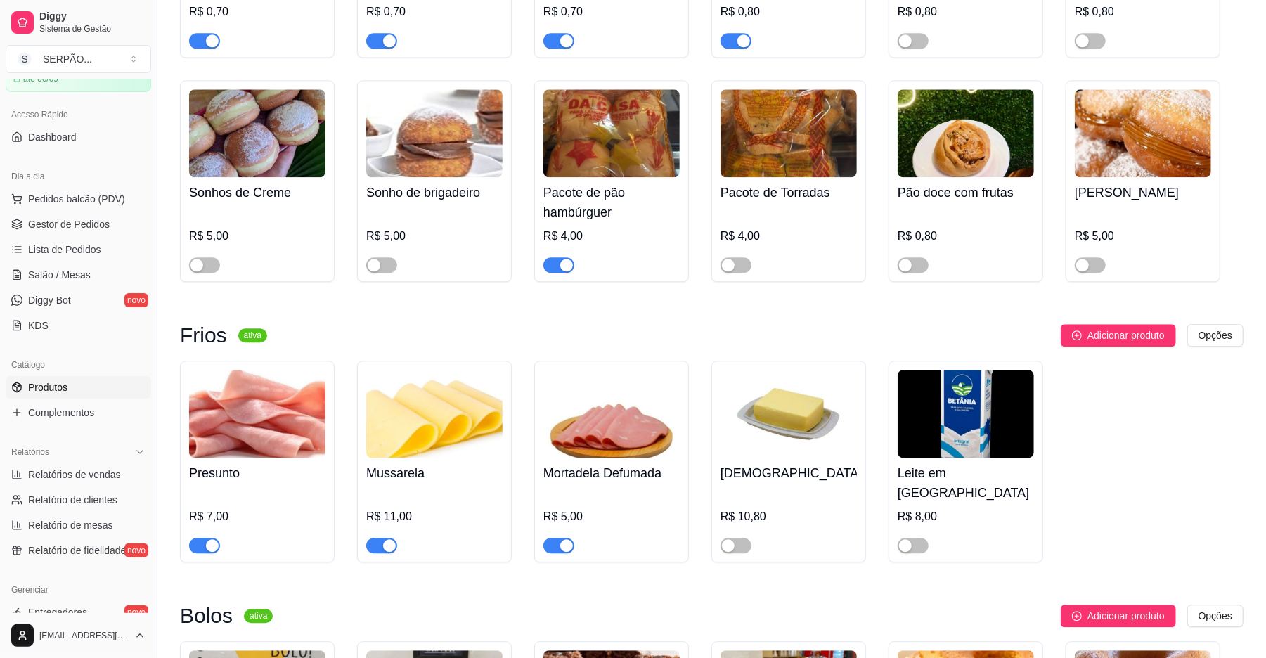
click at [605, 483] on h4 "Mortadela Defumada" at bounding box center [612, 473] width 136 height 20
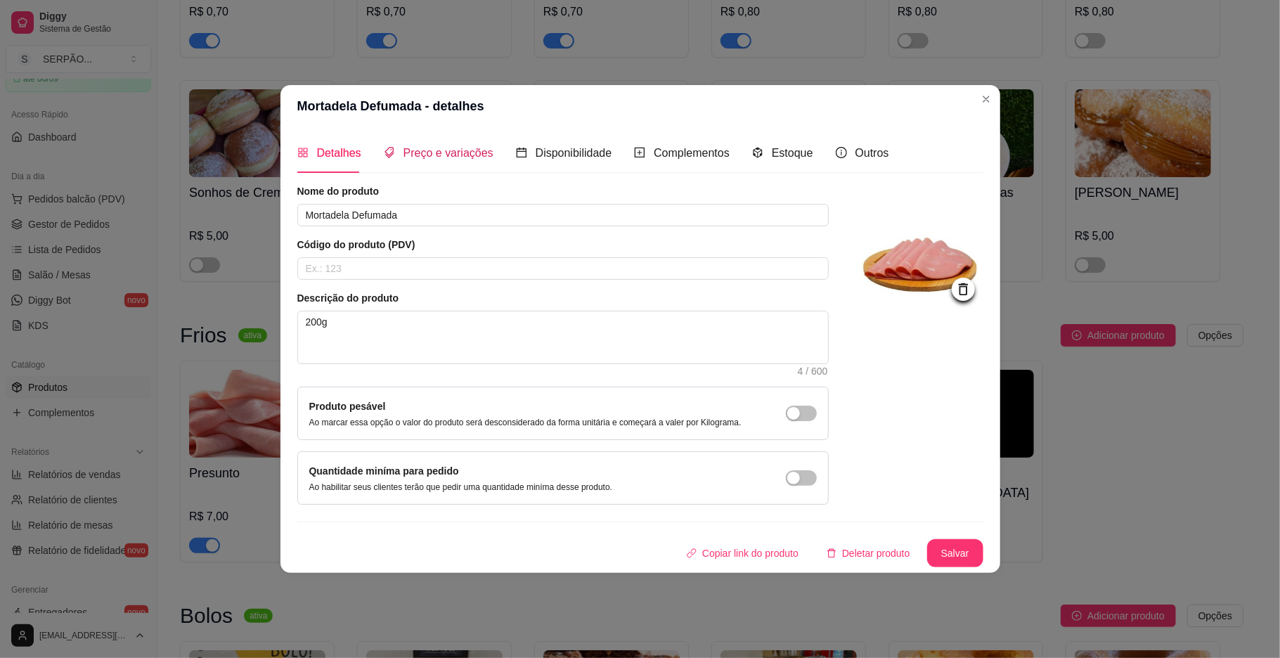
click at [448, 150] on span "Preço e variações" at bounding box center [449, 153] width 90 height 12
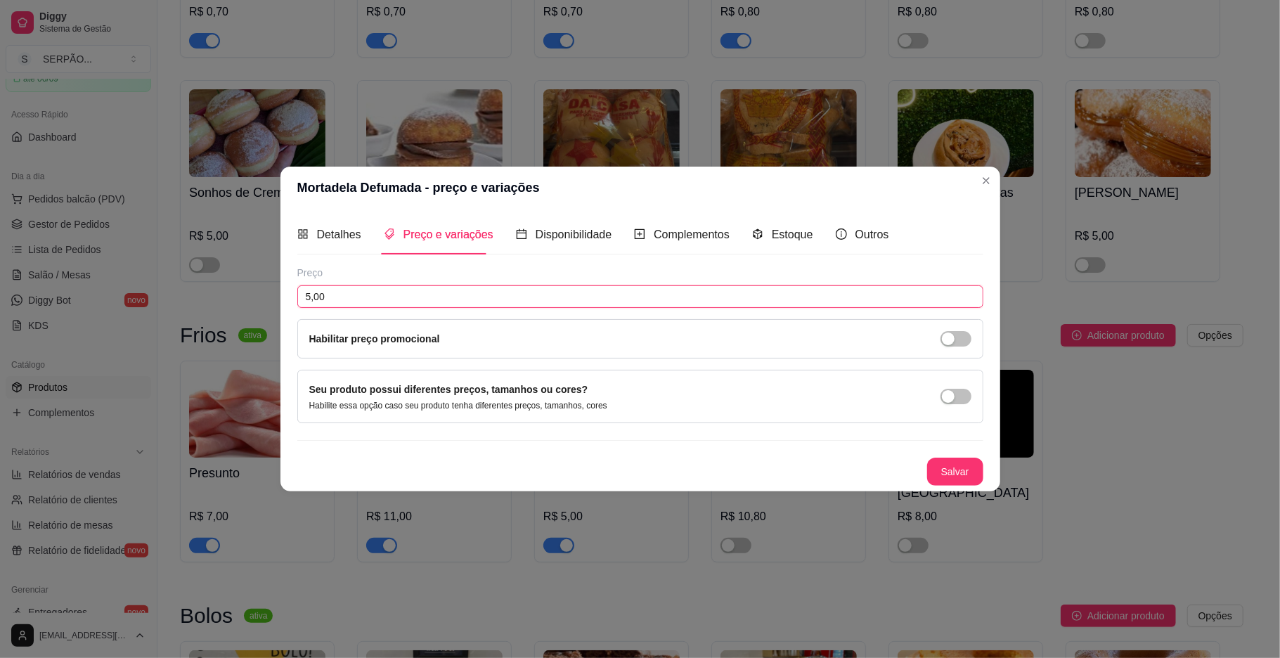
drag, startPoint x: 409, startPoint y: 305, endPoint x: 141, endPoint y: 319, distance: 268.3
click at [155, 305] on div "Mortadela Defumada - preço e variações Detalhes Preço e variações Disponibilida…" at bounding box center [640, 329] width 1280 height 658
type input "8,00"
click at [983, 479] on div "Detalhes Preço e variações Disponibilidade Complementos Estoque Outros Nome do …" at bounding box center [641, 350] width 720 height 283
click at [980, 478] on button "Salvar" at bounding box center [955, 471] width 55 height 27
